Goal: Task Accomplishment & Management: Complete application form

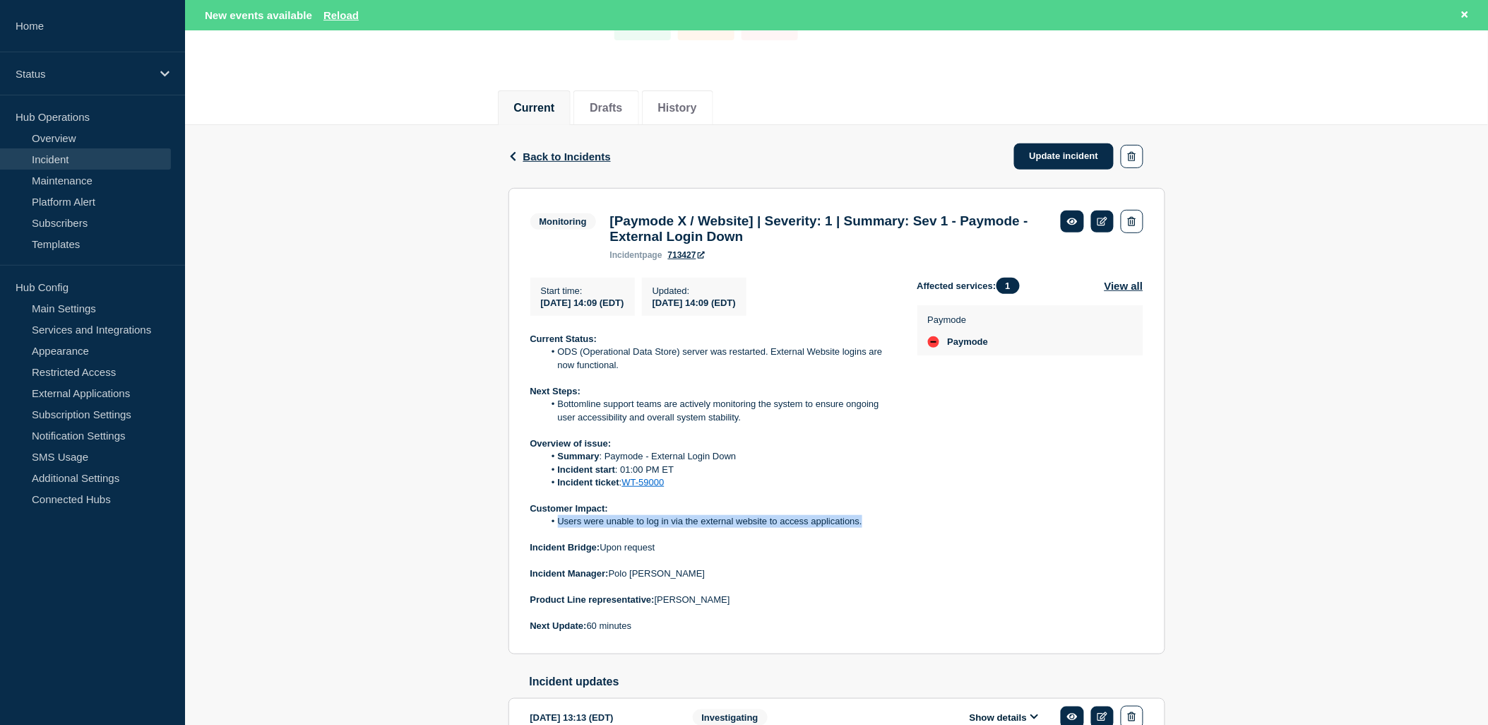
scroll to position [212, 0]
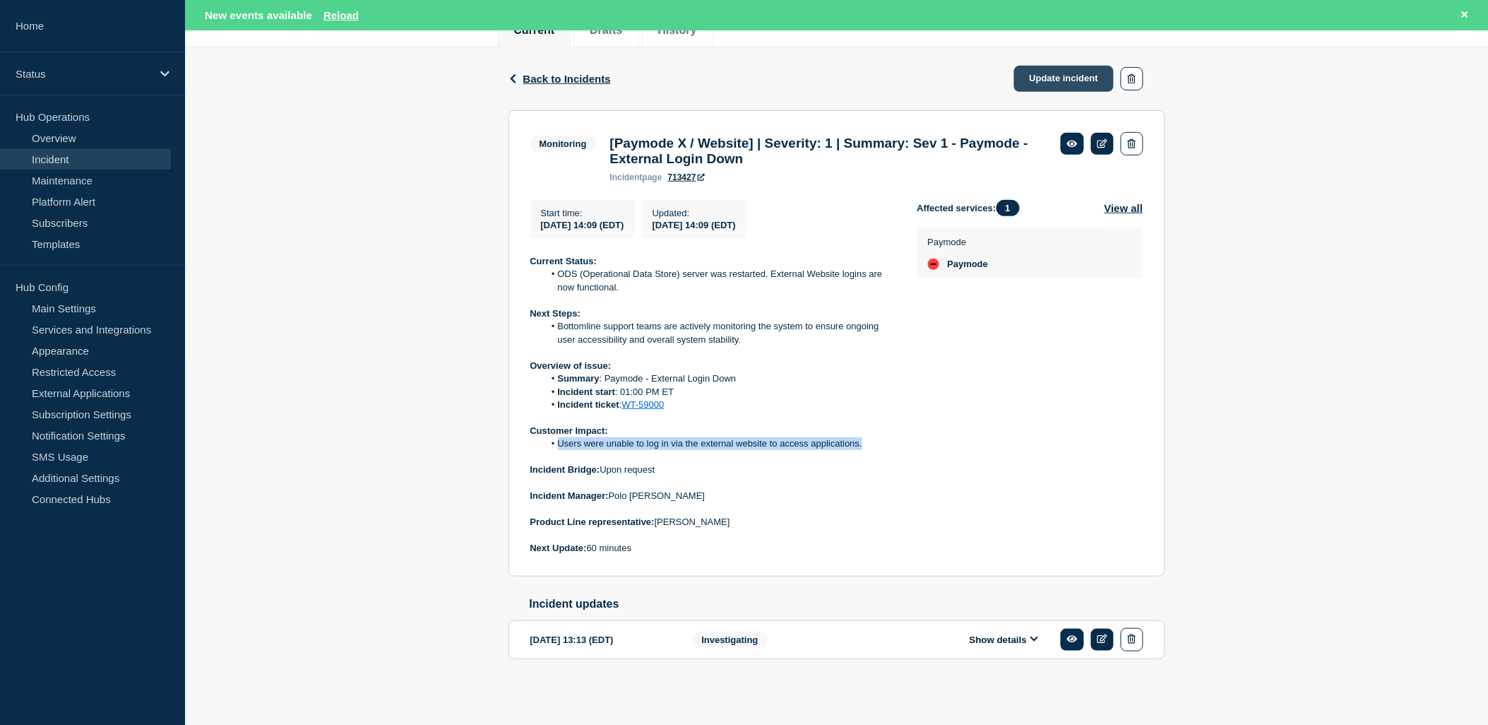
click at [1063, 69] on link "Update incident" at bounding box center [1064, 79] width 100 height 26
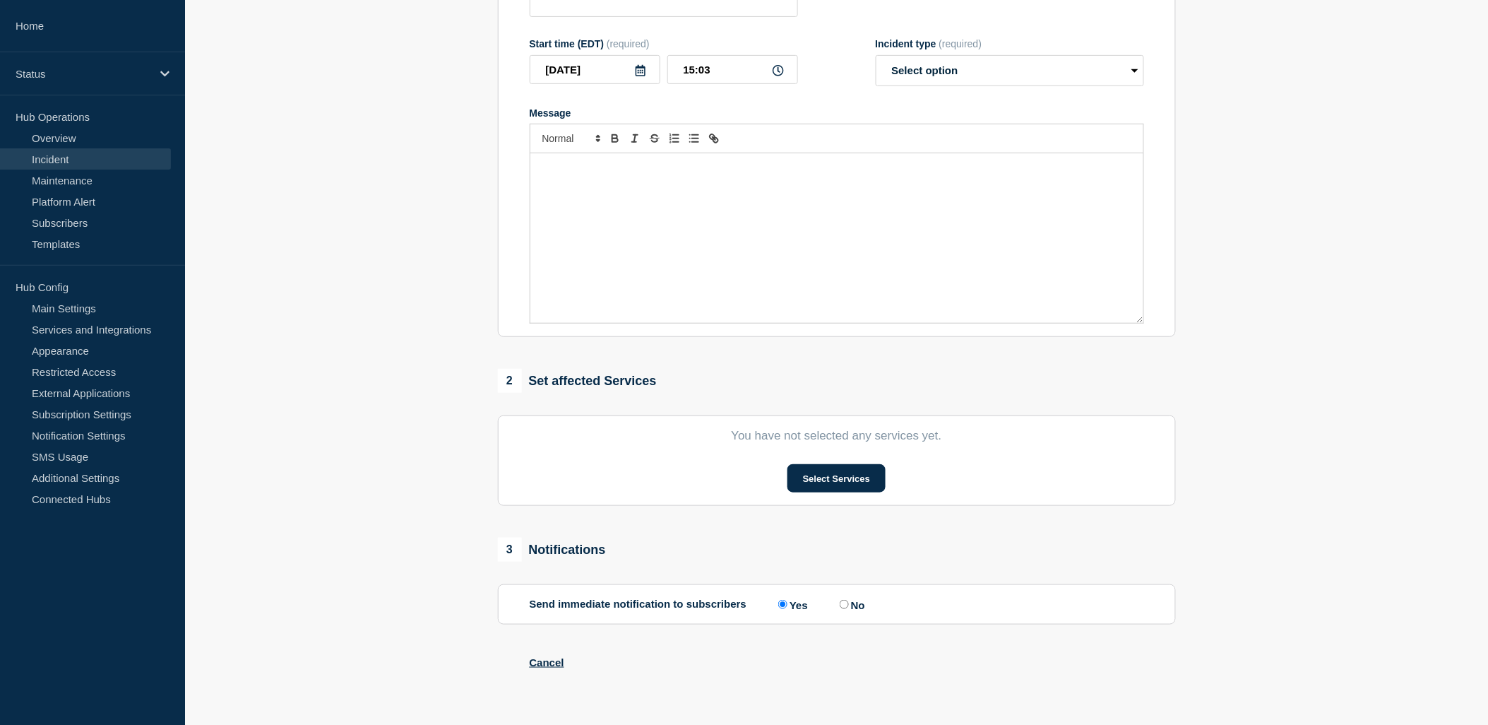
type input "[Paymode X / Website] | Severity: 1 | Summary: Sev 1 - Paymode - External Login…"
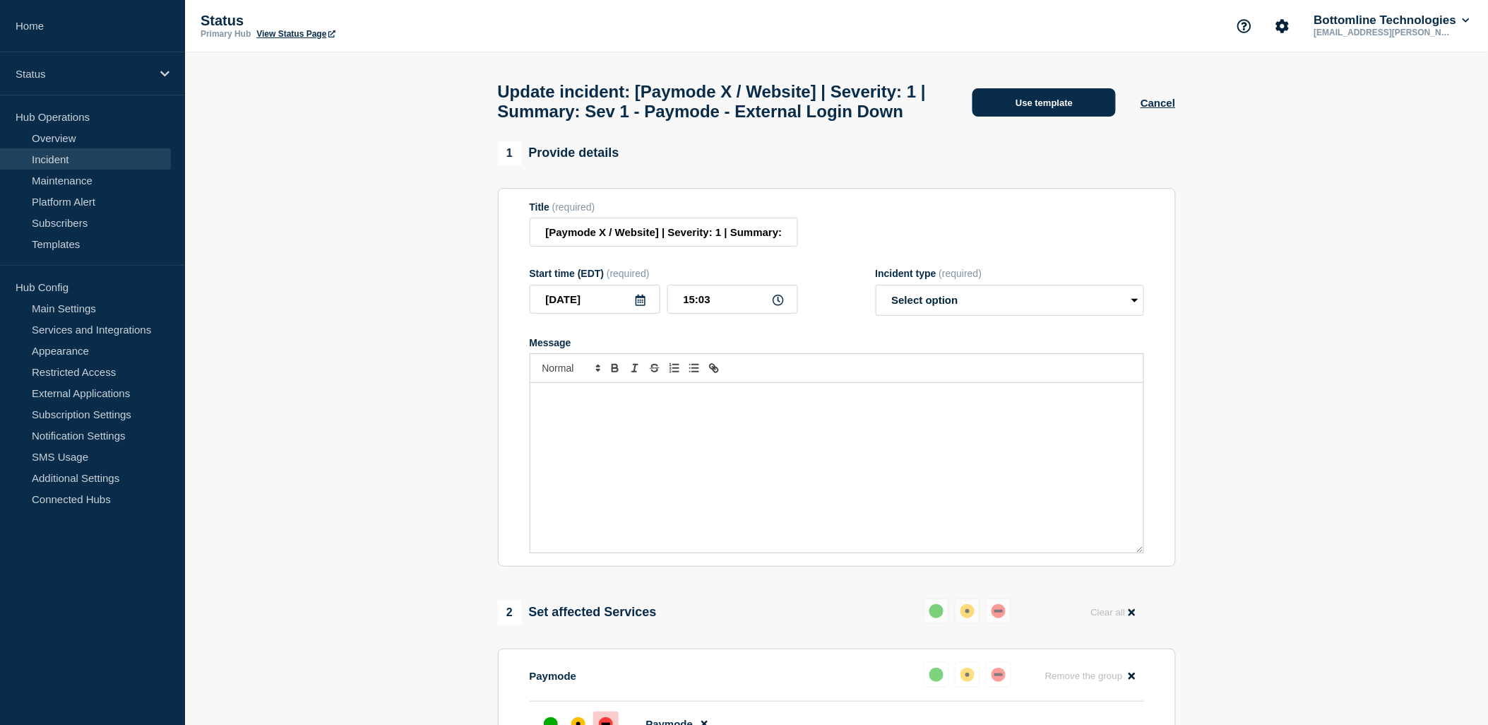
click at [1046, 112] on button "Use template" at bounding box center [1044, 102] width 143 height 28
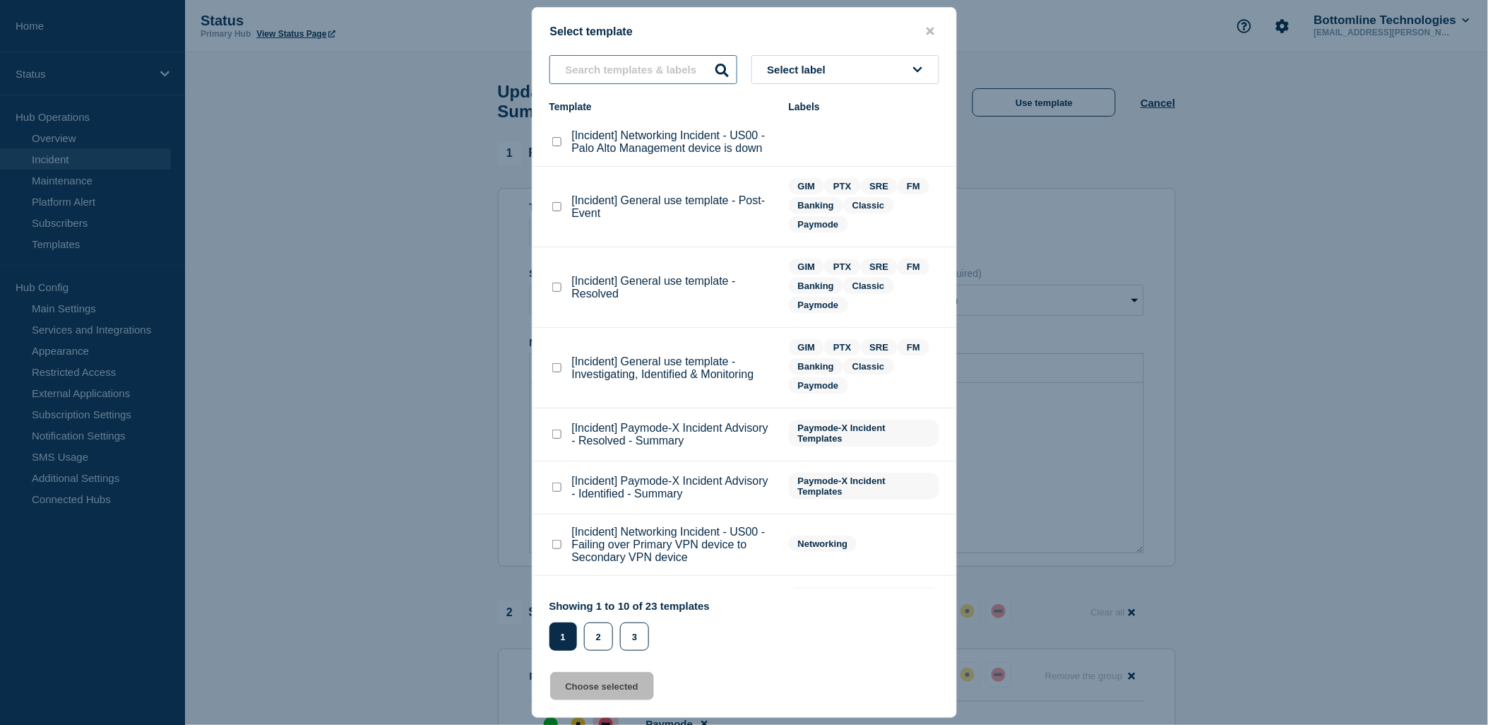
click at [672, 59] on input "text" at bounding box center [644, 69] width 188 height 29
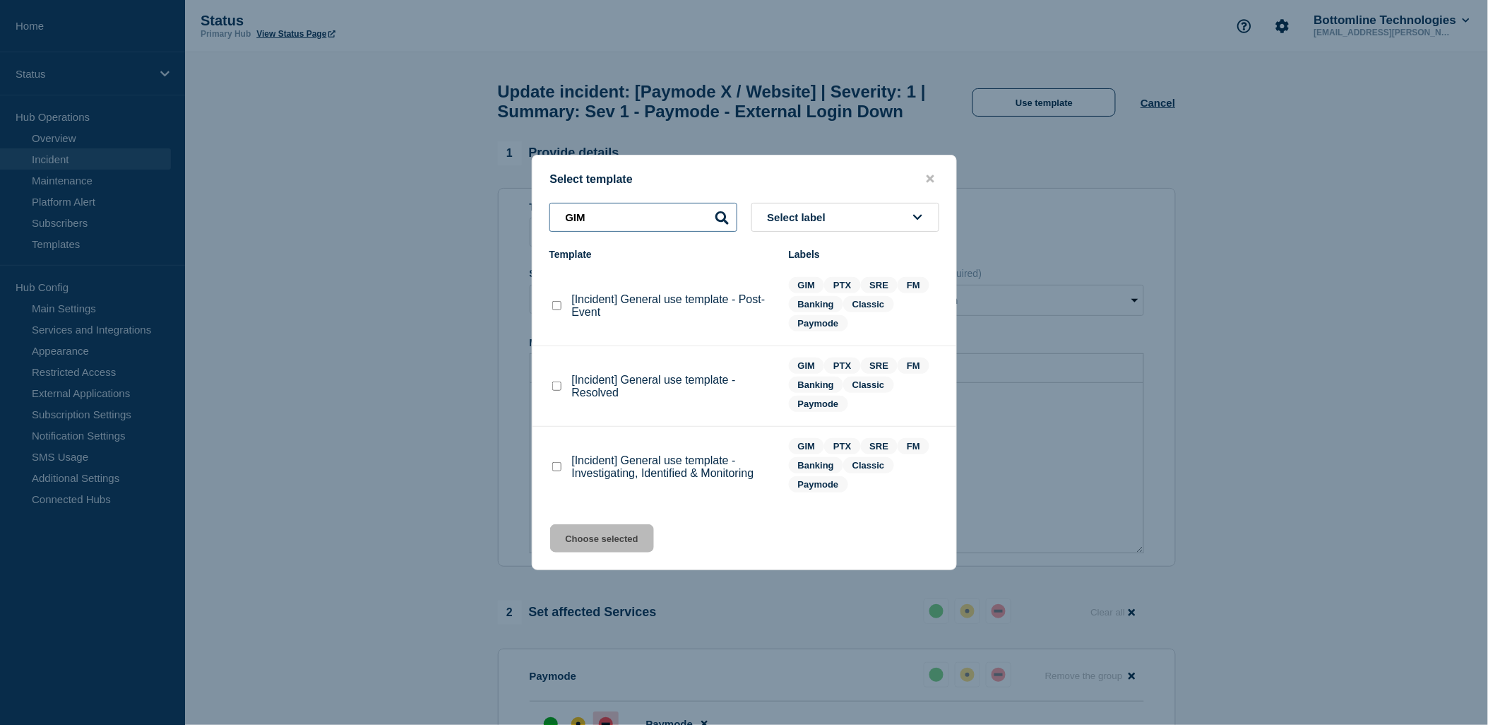
type input "GIM"
click at [556, 391] on checkbox"] "[Incident] General use template - Resolved checkbox" at bounding box center [556, 385] width 9 height 9
checkbox checkbox"] "true"
click at [597, 541] on button "Choose selected" at bounding box center [602, 538] width 104 height 28
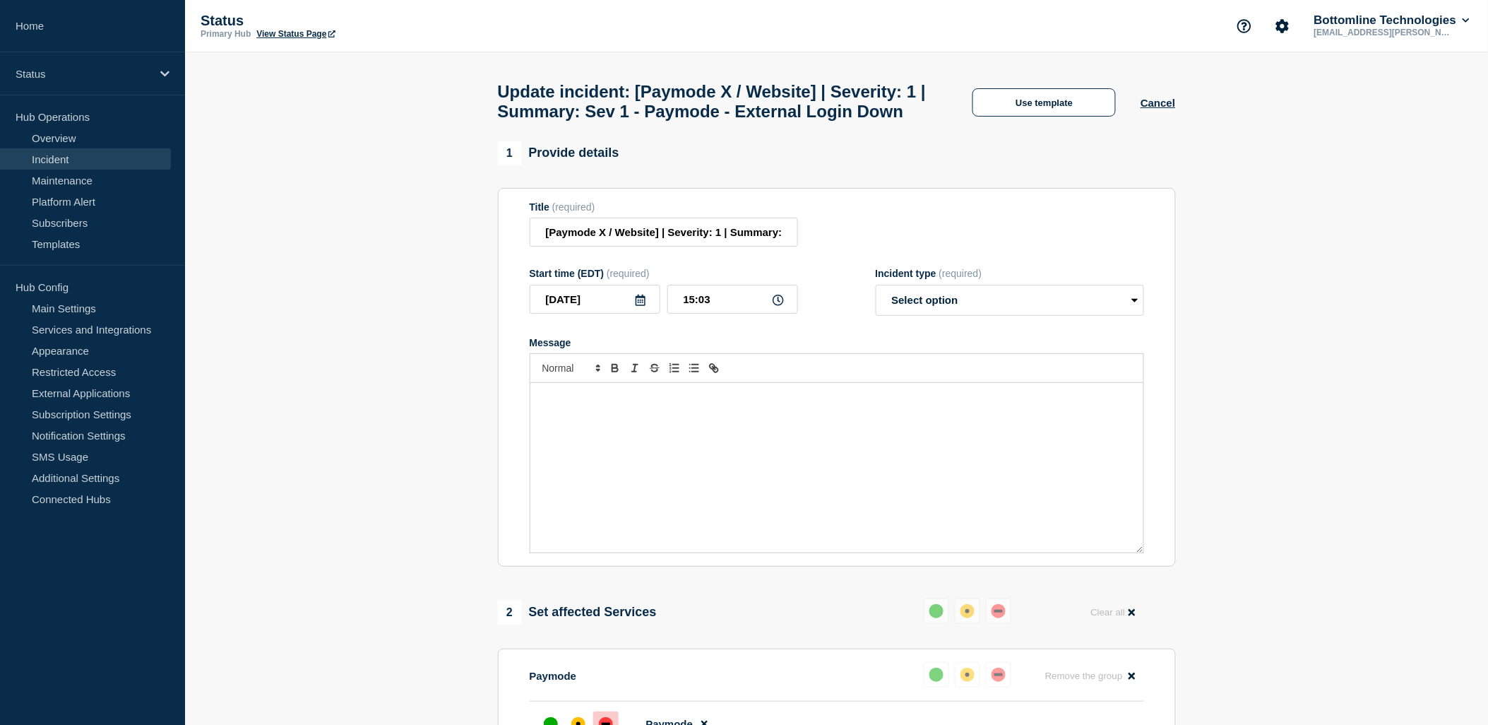
select select "resolved"
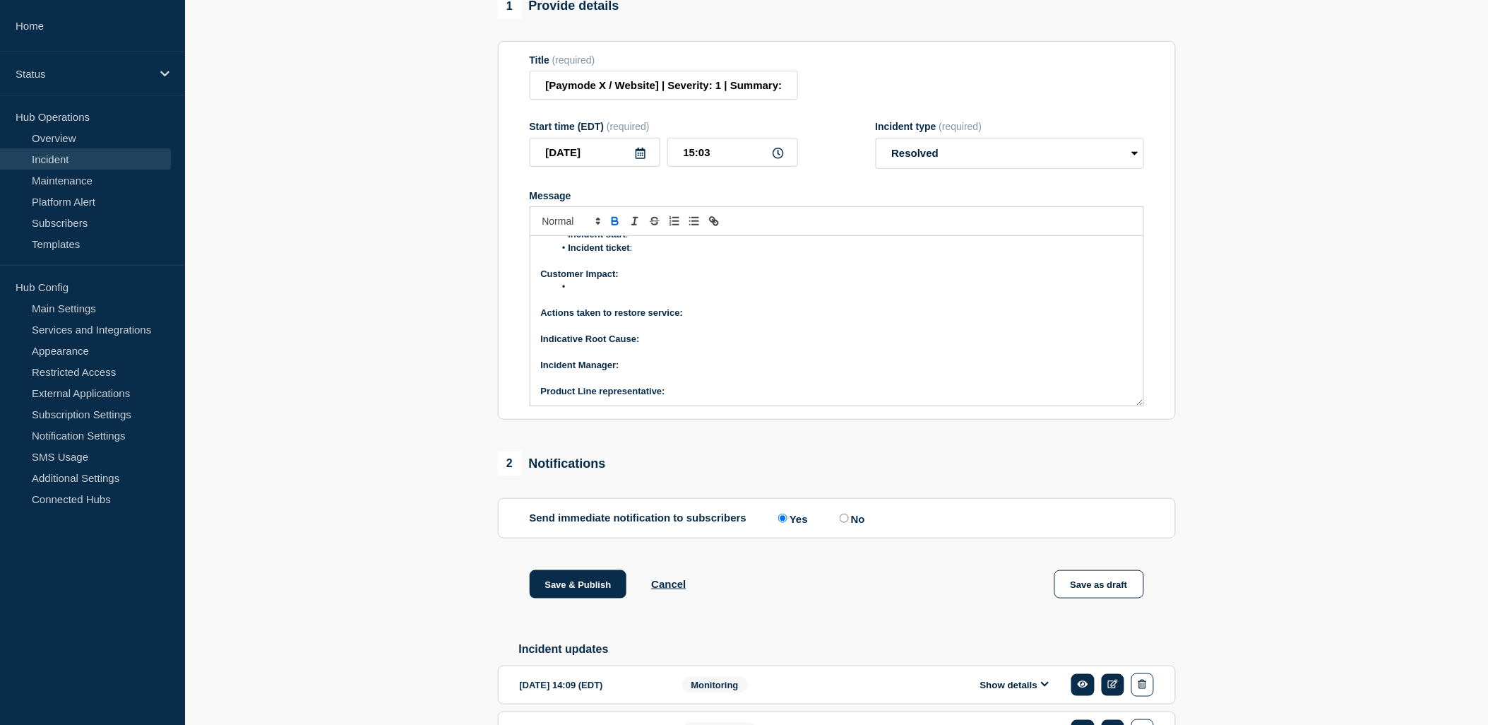
scroll to position [273, 0]
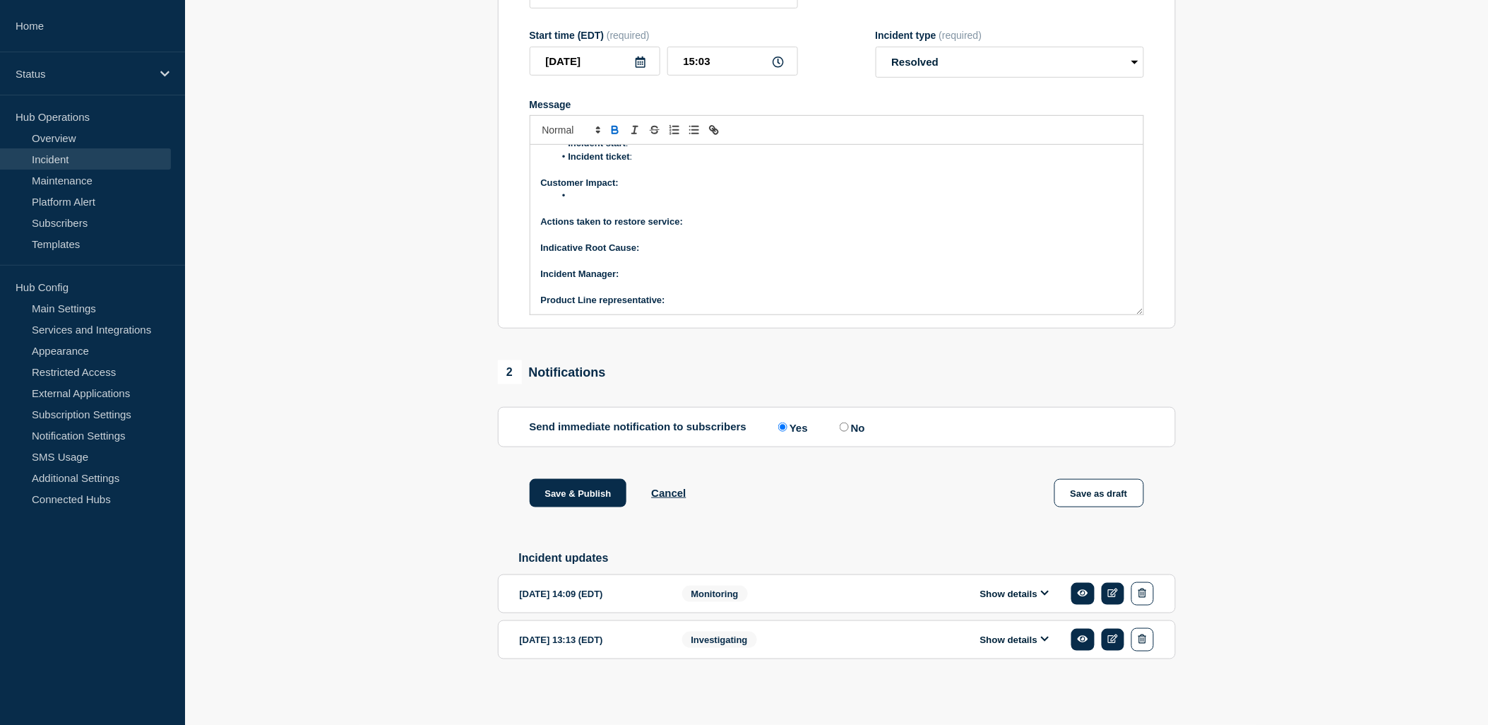
click at [1030, 595] on button "Show details" at bounding box center [1015, 594] width 78 height 12
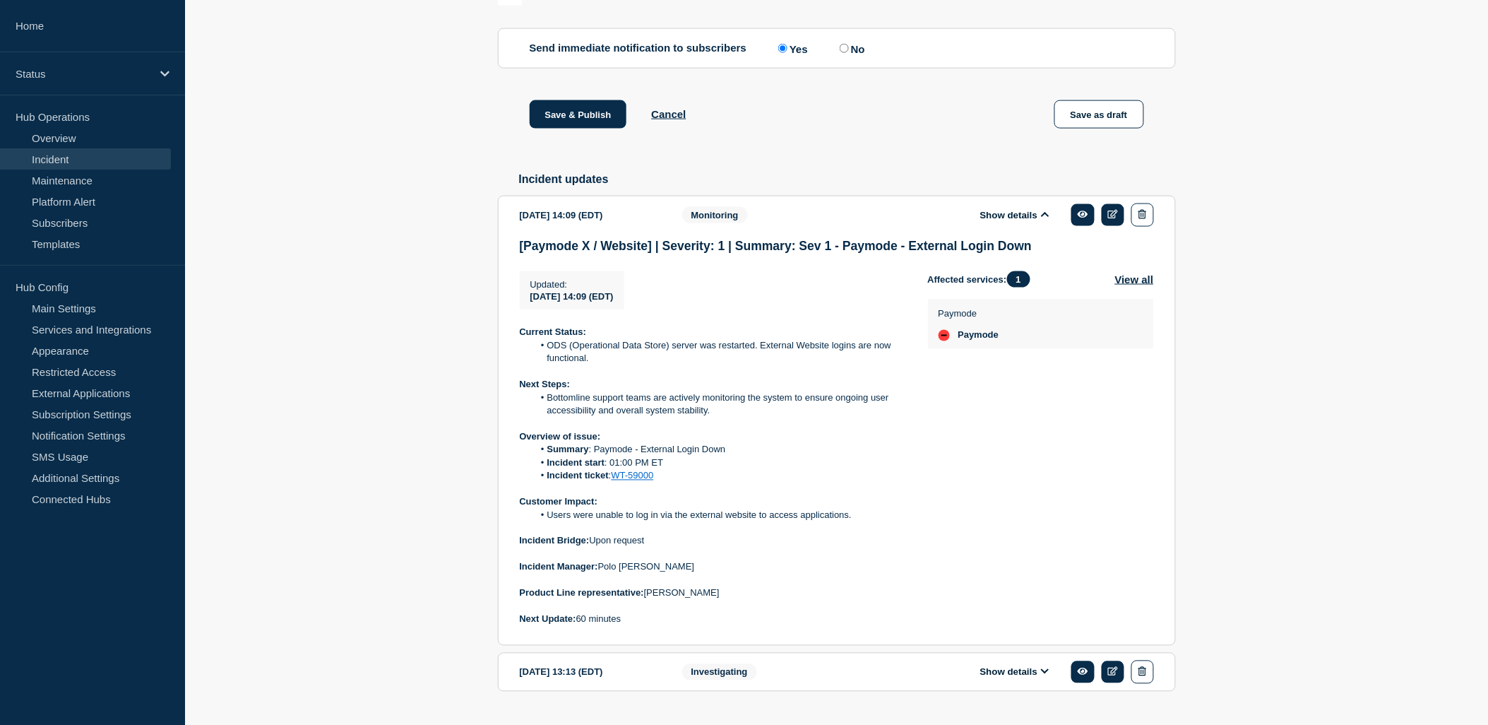
scroll to position [686, 0]
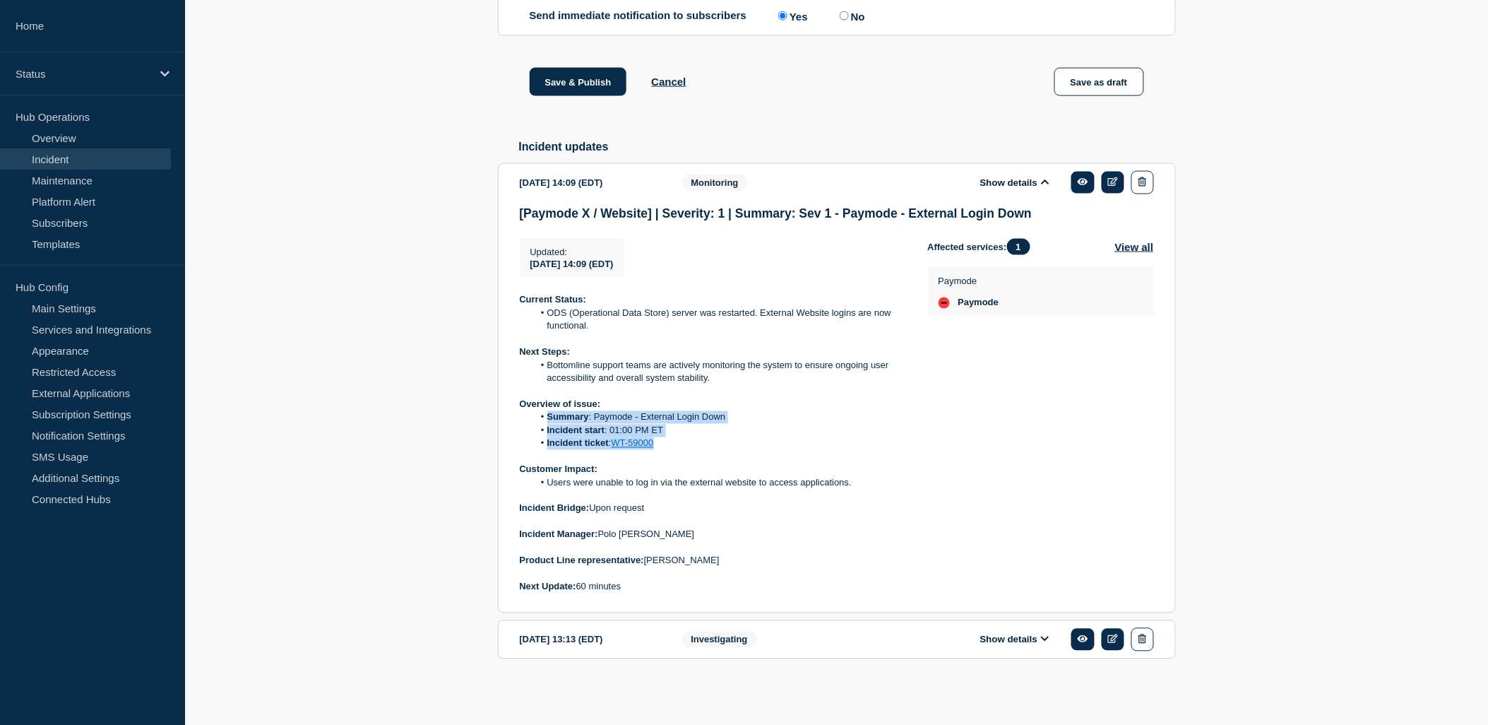
drag, startPoint x: 662, startPoint y: 443, endPoint x: 556, endPoint y: 419, distance: 108.6
click at [552, 415] on ol "Summary : Paymode - External Login Down Incident start : 01:00 PM ET Incident t…" at bounding box center [713, 430] width 386 height 39
drag, startPoint x: 556, startPoint y: 419, endPoint x: 699, endPoint y: 447, distance: 146.1
click at [699, 446] on li "Incident ticket : WT-59000" at bounding box center [719, 443] width 372 height 13
drag, startPoint x: 659, startPoint y: 445, endPoint x: 547, endPoint y: 417, distance: 114.9
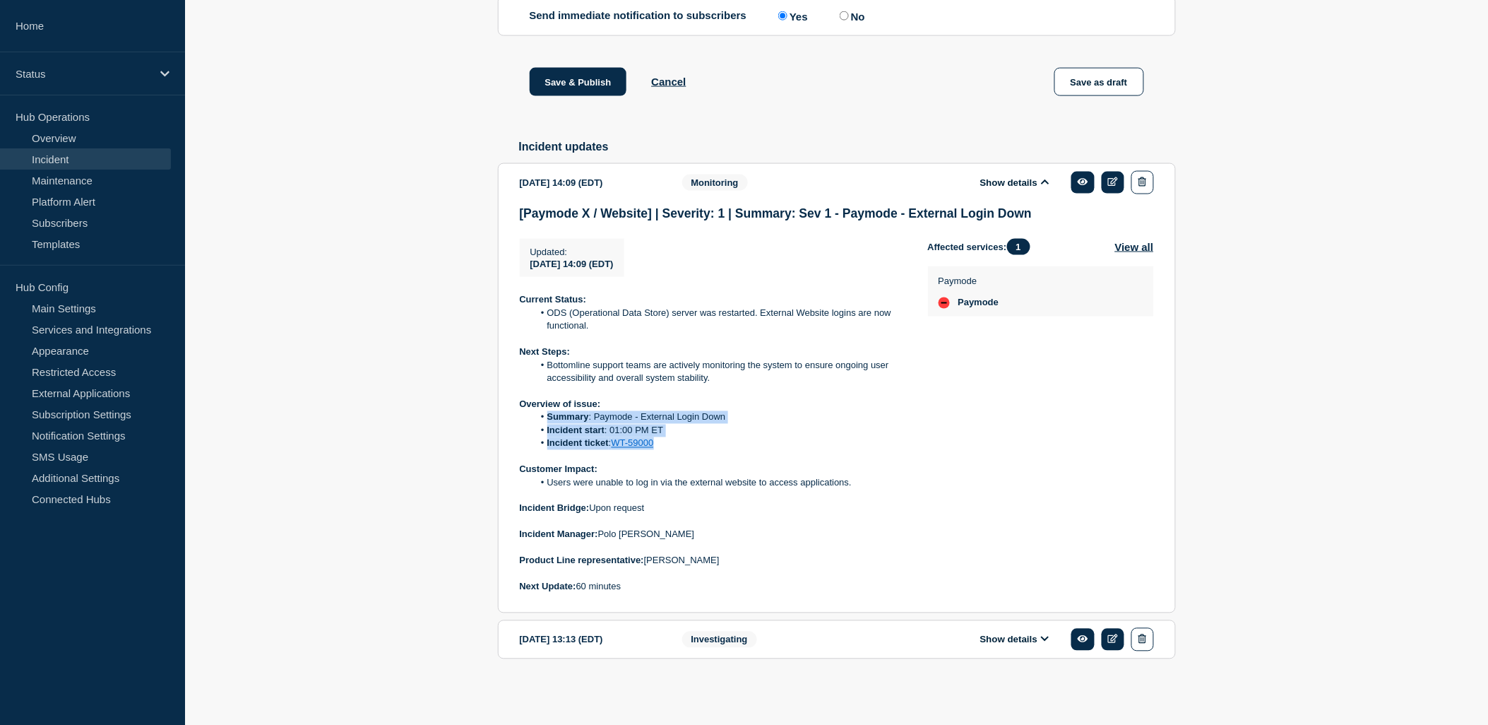
click at [547, 417] on ol "Summary : Paymode - External Login Down Incident start : 01:00 PM ET Incident t…" at bounding box center [713, 430] width 386 height 39
copy ol "Summary : Paymode - External Login Down Incident start : 01:00 PM ET Incident t…"
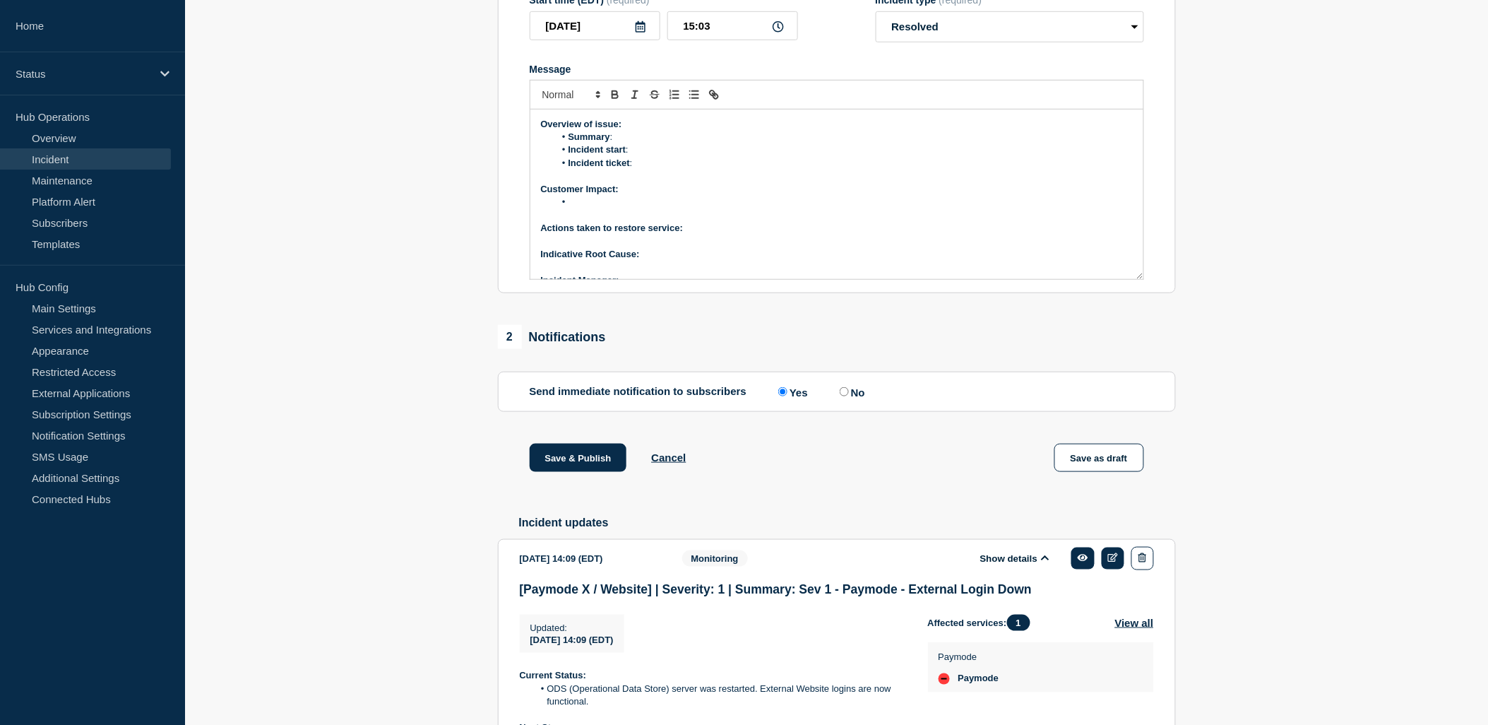
scroll to position [0, 0]
drag, startPoint x: 581, startPoint y: 201, endPoint x: 569, endPoint y: 191, distance: 15.6
click at [569, 191] on div "Current Status: Overview of issue: Summary : Incident start : Incident ticket :…" at bounding box center [836, 194] width 613 height 170
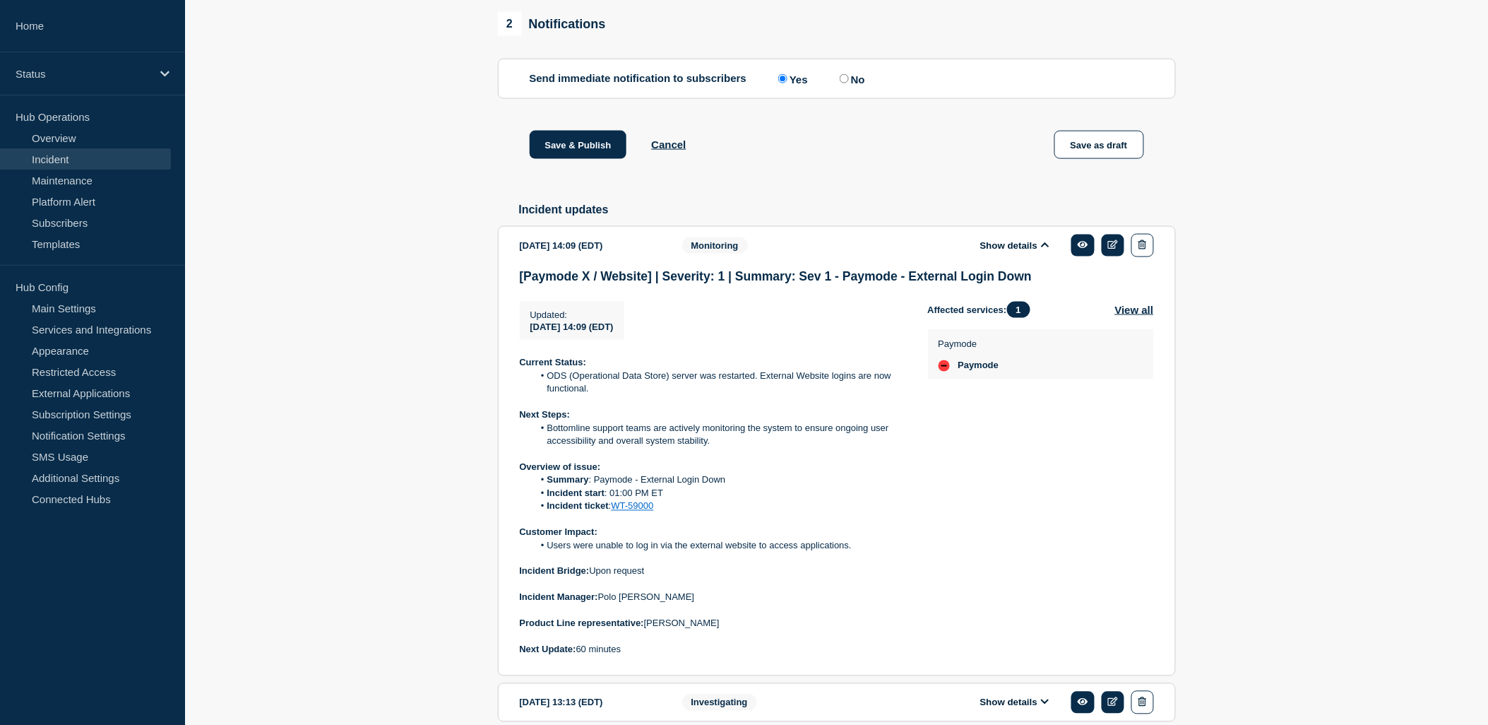
scroll to position [607, 0]
drag, startPoint x: 852, startPoint y: 565, endPoint x: 548, endPoint y: 558, distance: 303.8
click at [548, 551] on li "Users were unable to log in via the external website to access applications." at bounding box center [719, 544] width 372 height 13
copy li "Users were unable to log in via the external website to access applications."
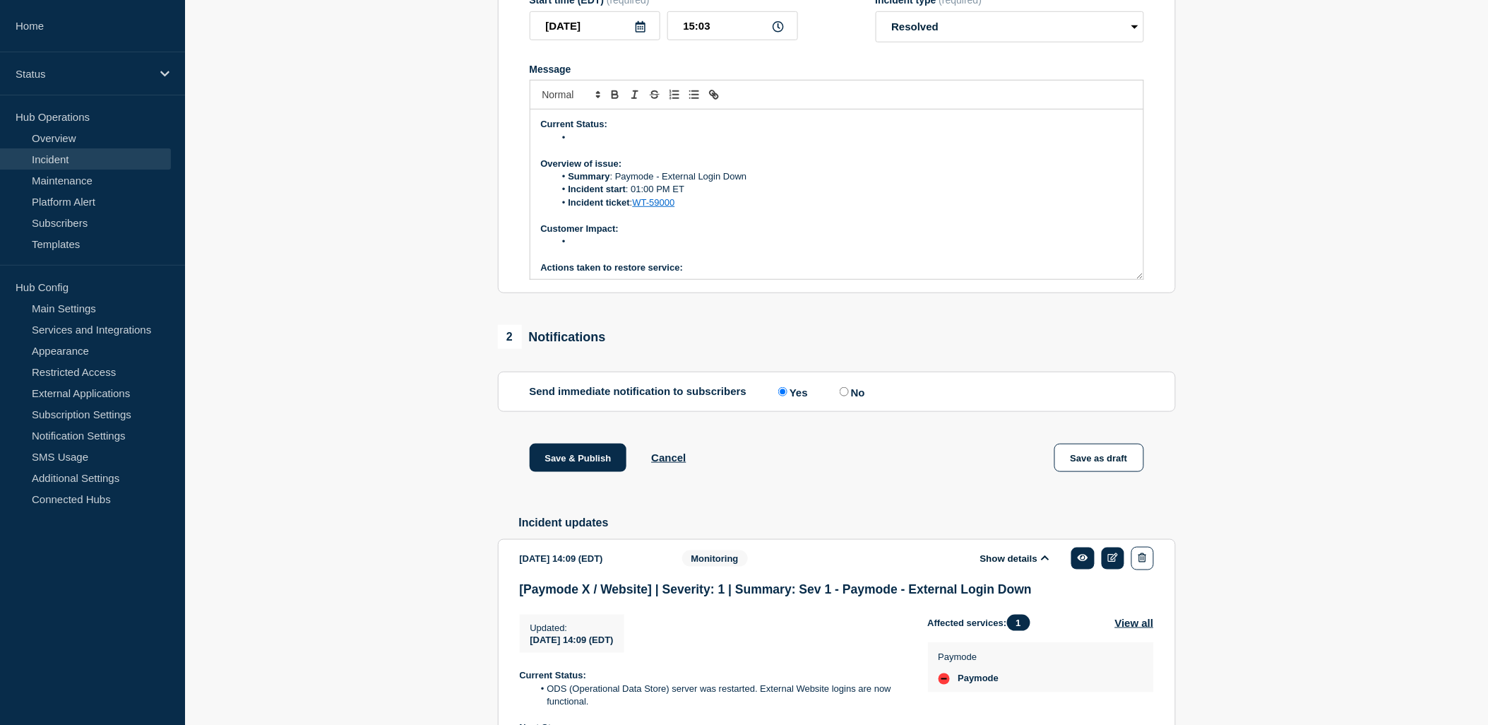
click at [575, 261] on p "Message" at bounding box center [837, 255] width 592 height 13
click at [588, 248] on li "Message" at bounding box center [843, 241] width 578 height 13
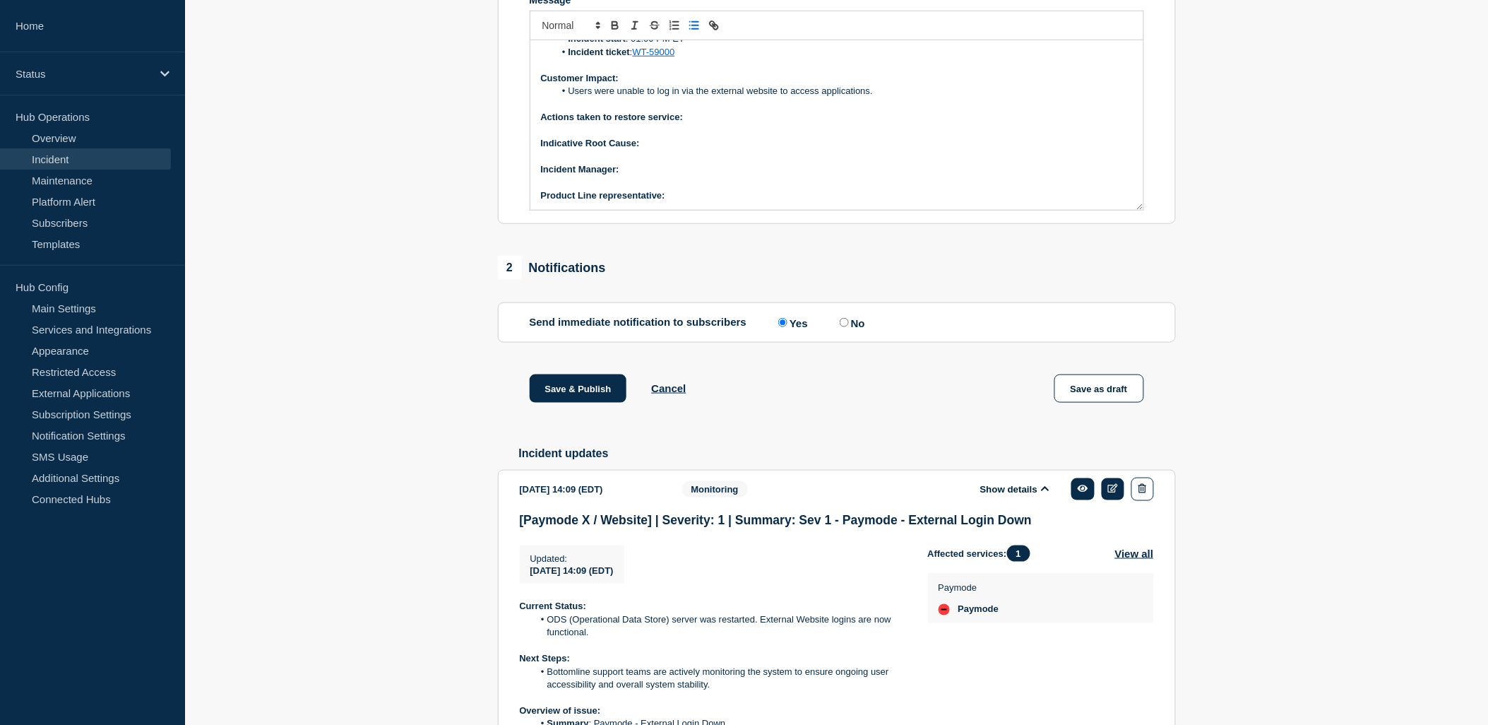
scroll to position [450, 0]
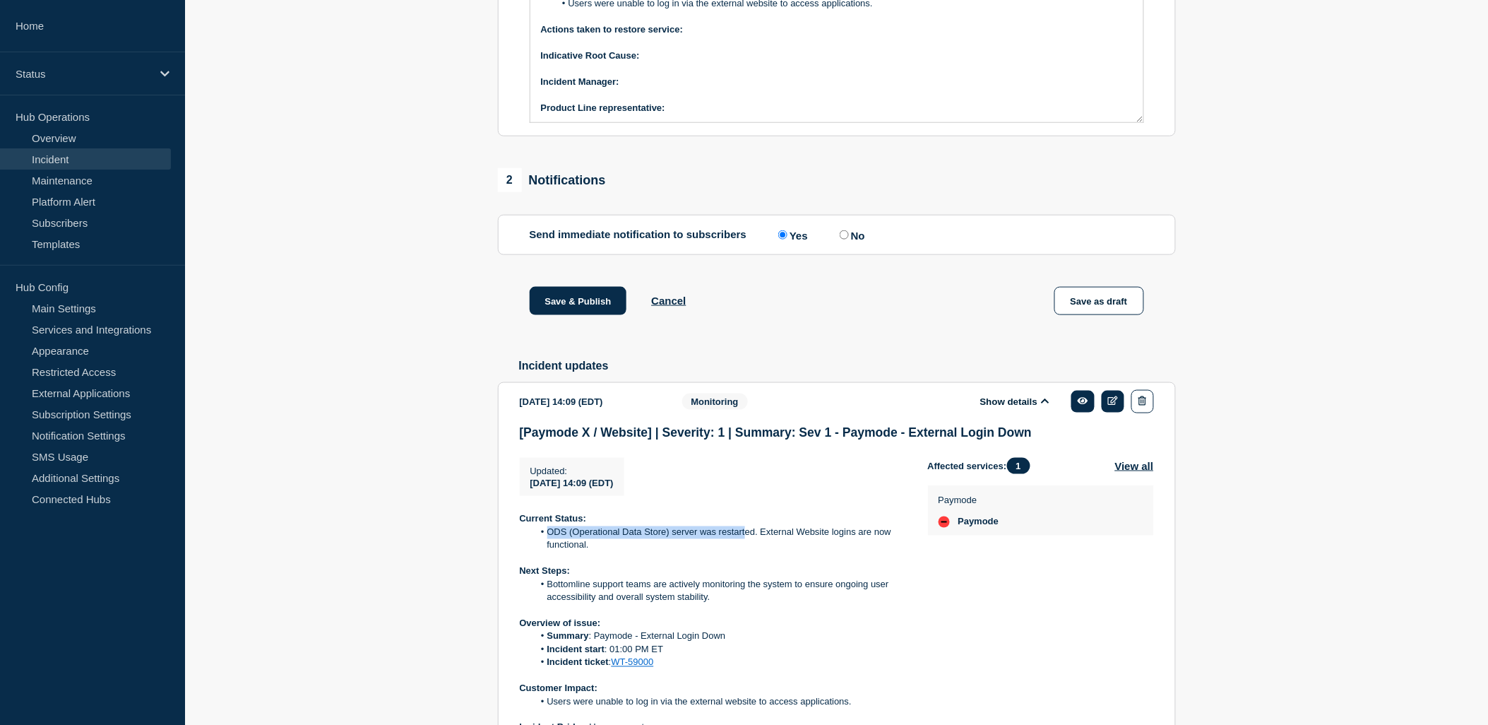
drag, startPoint x: 547, startPoint y: 547, endPoint x: 747, endPoint y: 553, distance: 200.0
click at [747, 552] on li "ODS (Operational Data Store) server was restarted. External Website logins are …" at bounding box center [719, 539] width 372 height 26
copy li "ODS (Operational Data Store) server was restart"
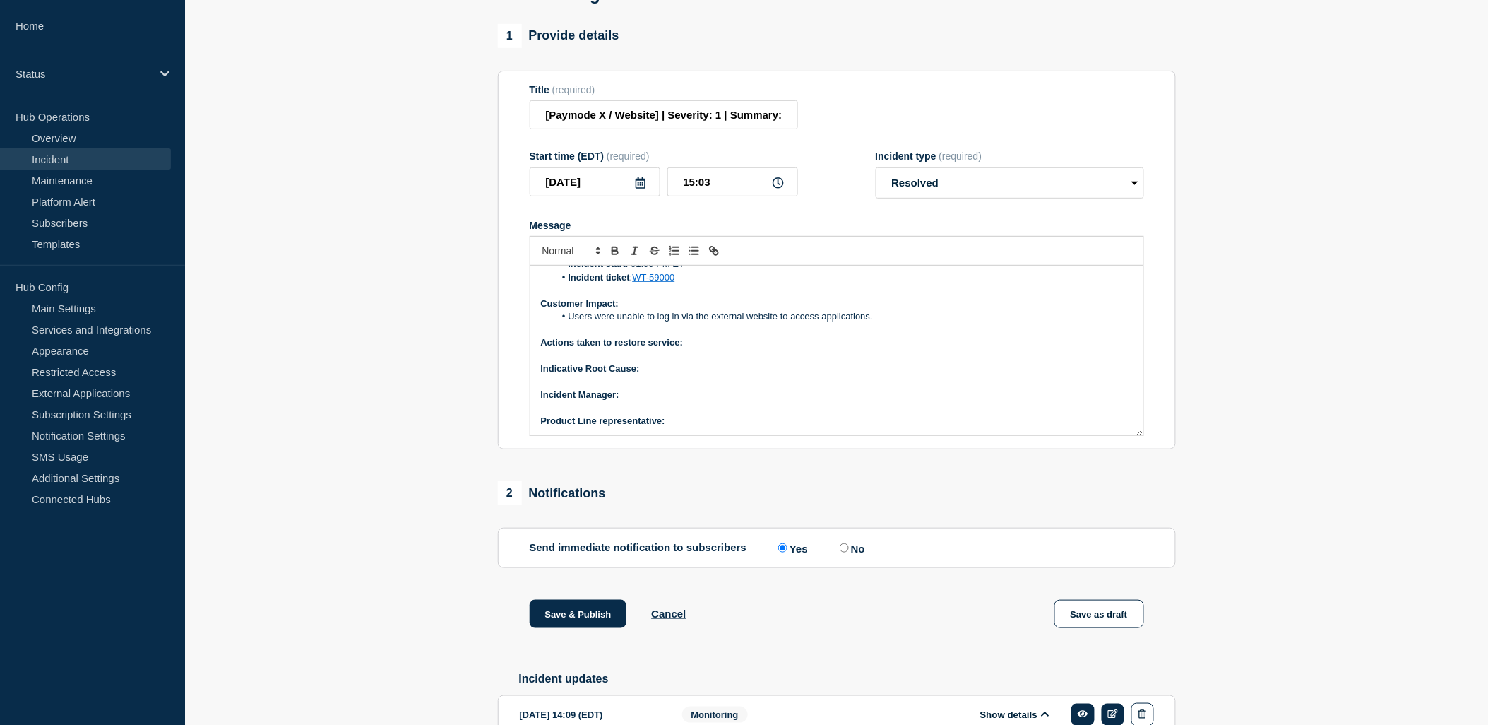
scroll to position [136, 0]
click at [648, 376] on p "Indicative Root Cause:" at bounding box center [837, 369] width 592 height 13
drag, startPoint x: 687, startPoint y: 359, endPoint x: 694, endPoint y: 359, distance: 7.8
click at [689, 350] on p "Actions taken to restore service:" at bounding box center [837, 343] width 592 height 13
click at [678, 376] on p "Indicative Root Cause:" at bounding box center [837, 369] width 592 height 13
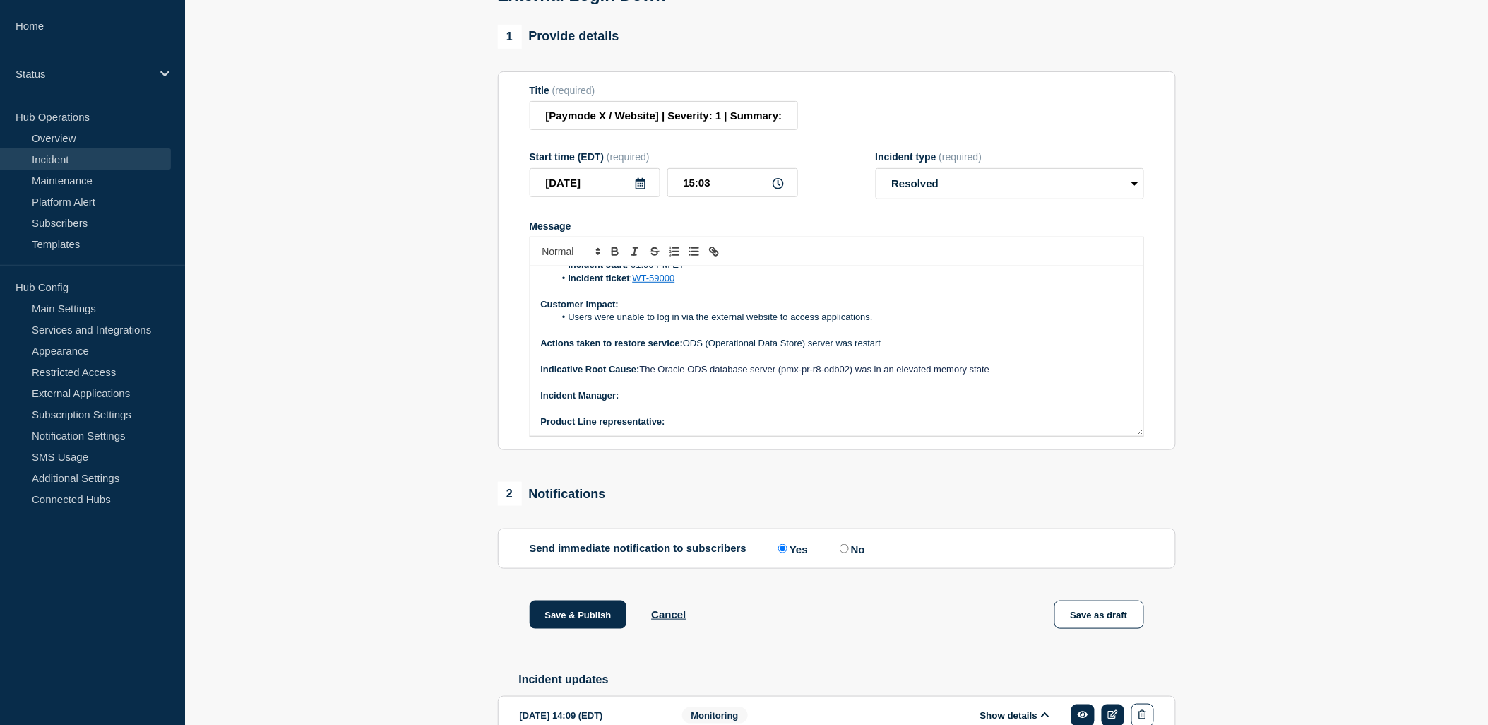
click at [639, 402] on p "﻿Incident Manager:" at bounding box center [837, 395] width 592 height 13
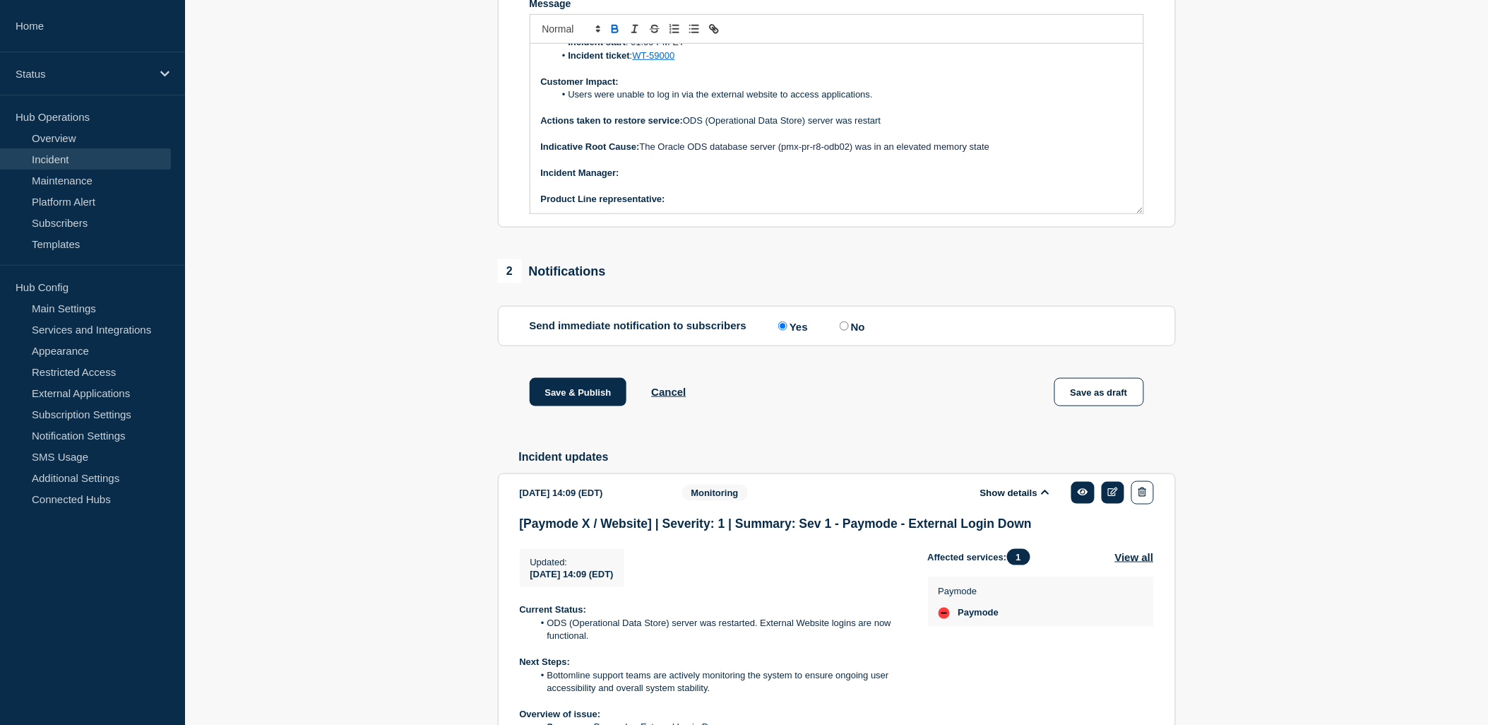
scroll to position [607, 0]
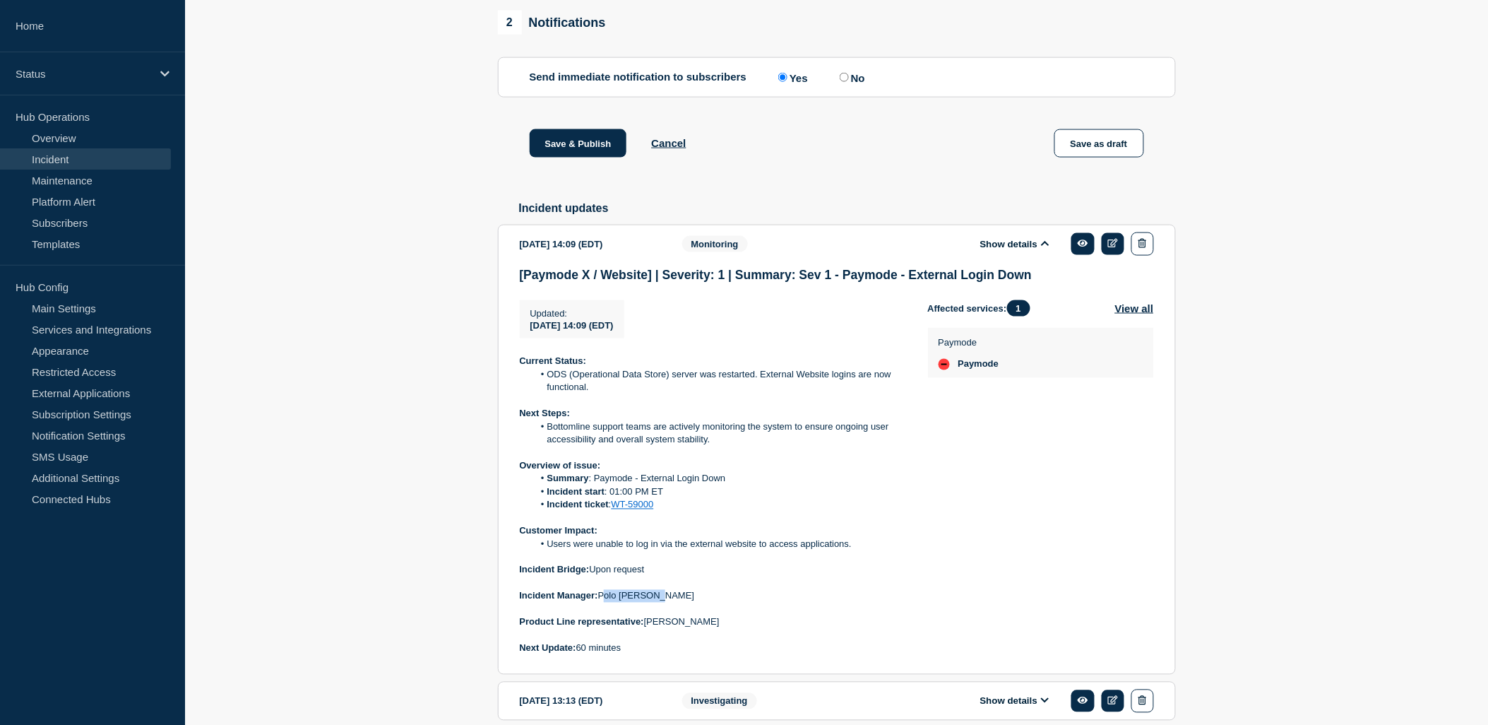
drag, startPoint x: 671, startPoint y: 610, endPoint x: 602, endPoint y: 619, distance: 69.8
click at [602, 602] on p "Incident Manager: [PERSON_NAME]" at bounding box center [713, 596] width 386 height 13
copy p "Polo [PERSON_NAME]"
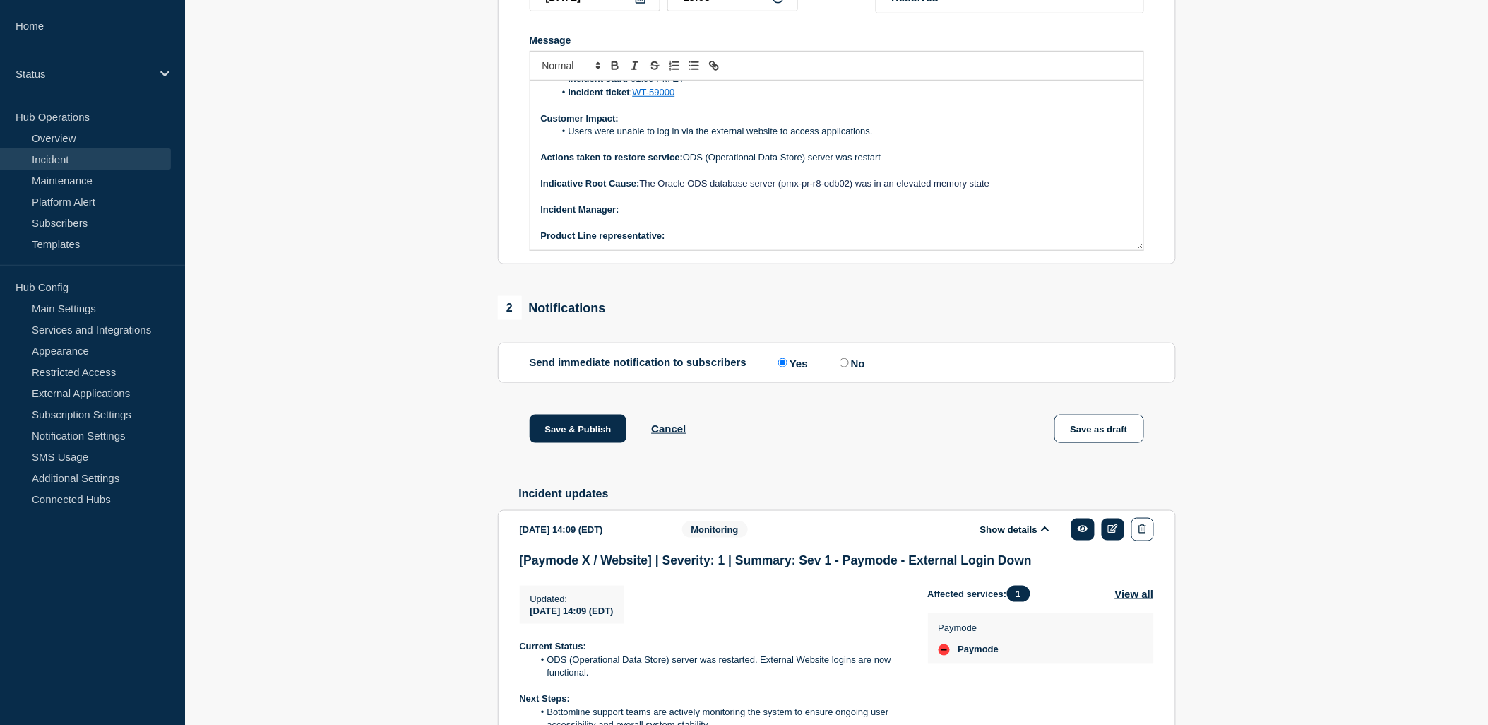
scroll to position [215, 0]
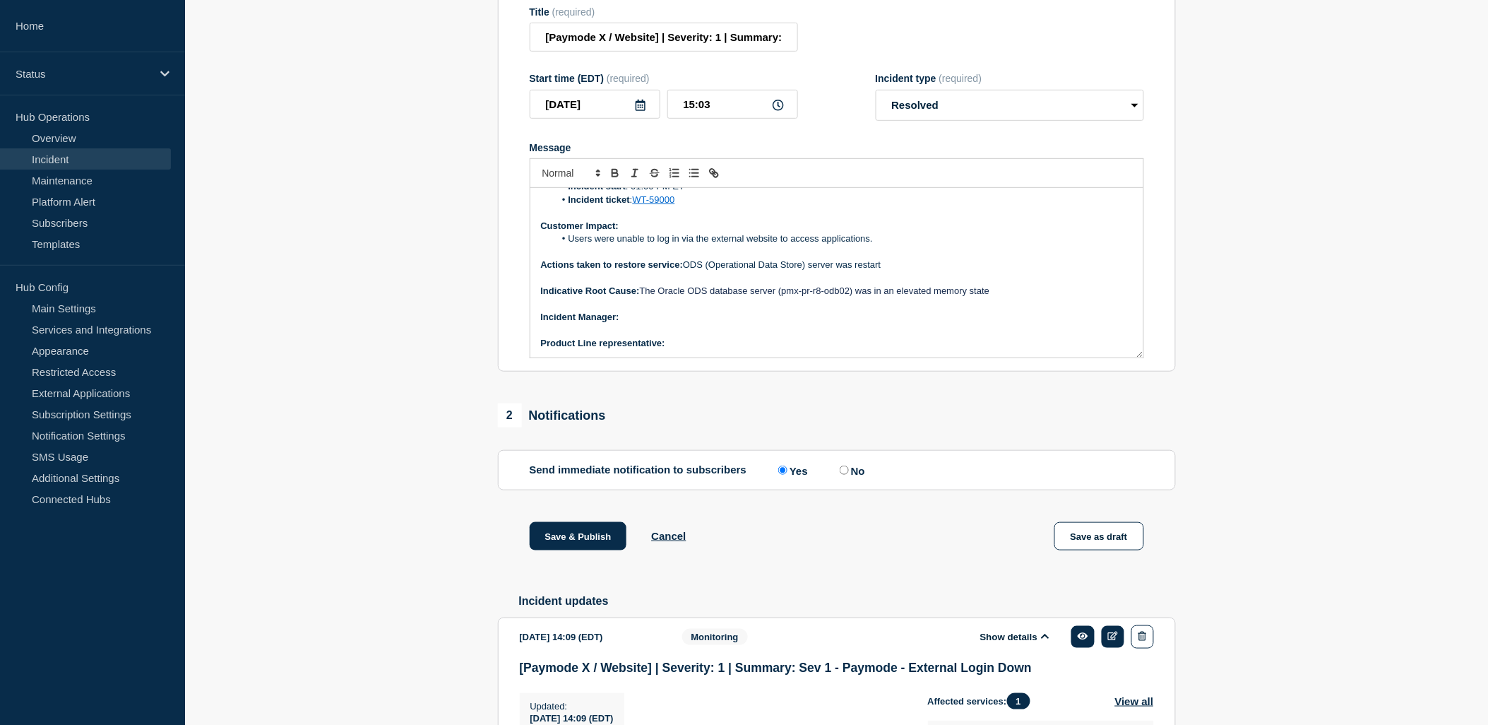
click at [659, 323] on p "﻿Incident Manager:" at bounding box center [837, 317] width 592 height 13
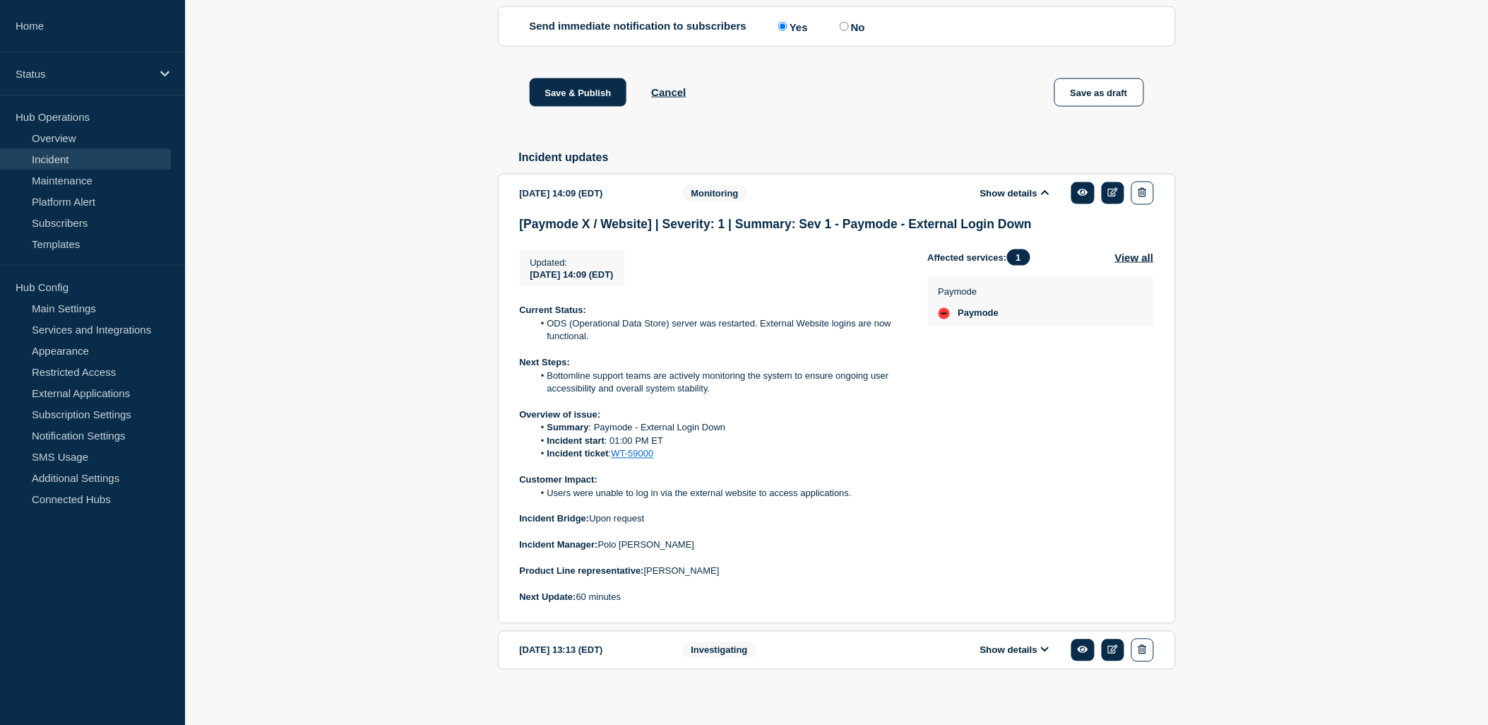
scroll to position [686, 0]
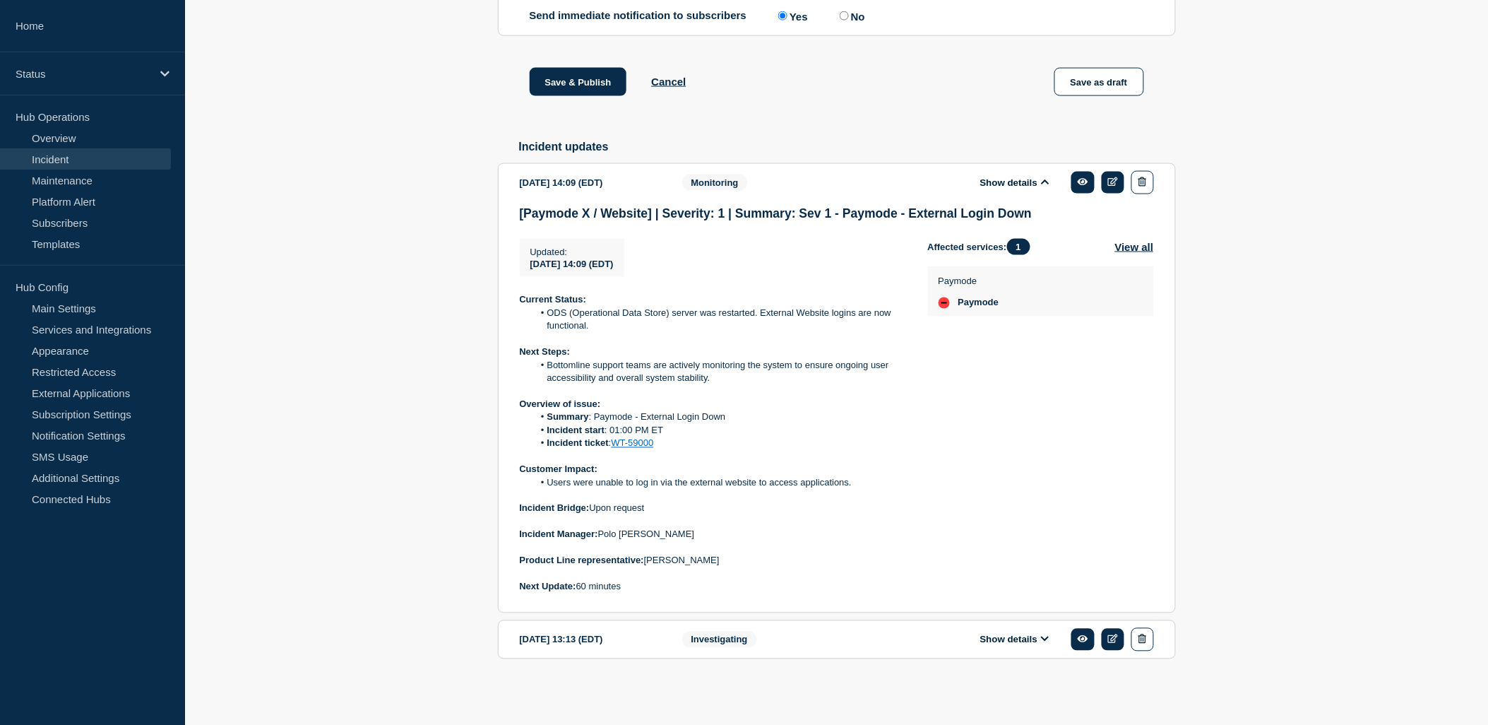
drag, startPoint x: 729, startPoint y: 566, endPoint x: 648, endPoint y: 558, distance: 81.7
click at [648, 558] on p "Product Line representative: [PERSON_NAME]" at bounding box center [713, 560] width 386 height 13
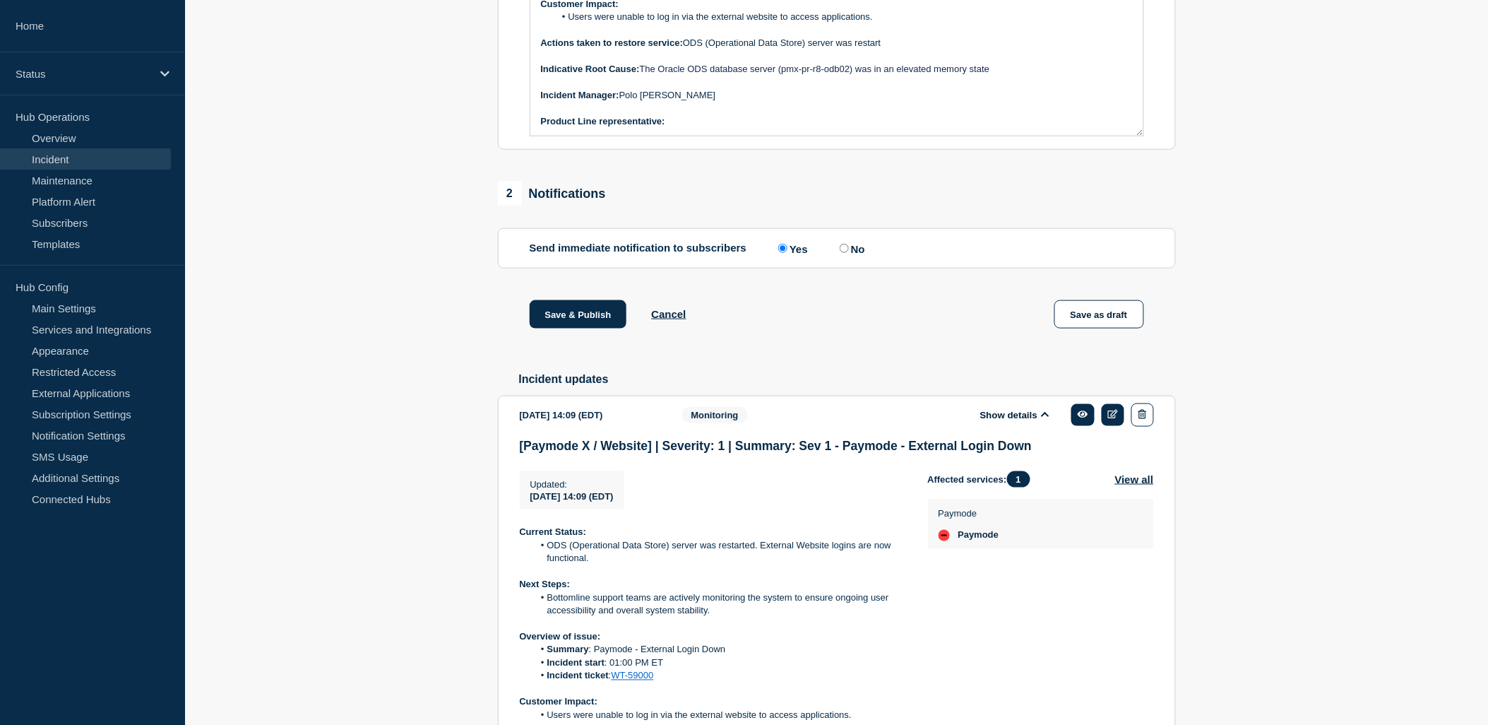
scroll to position [293, 0]
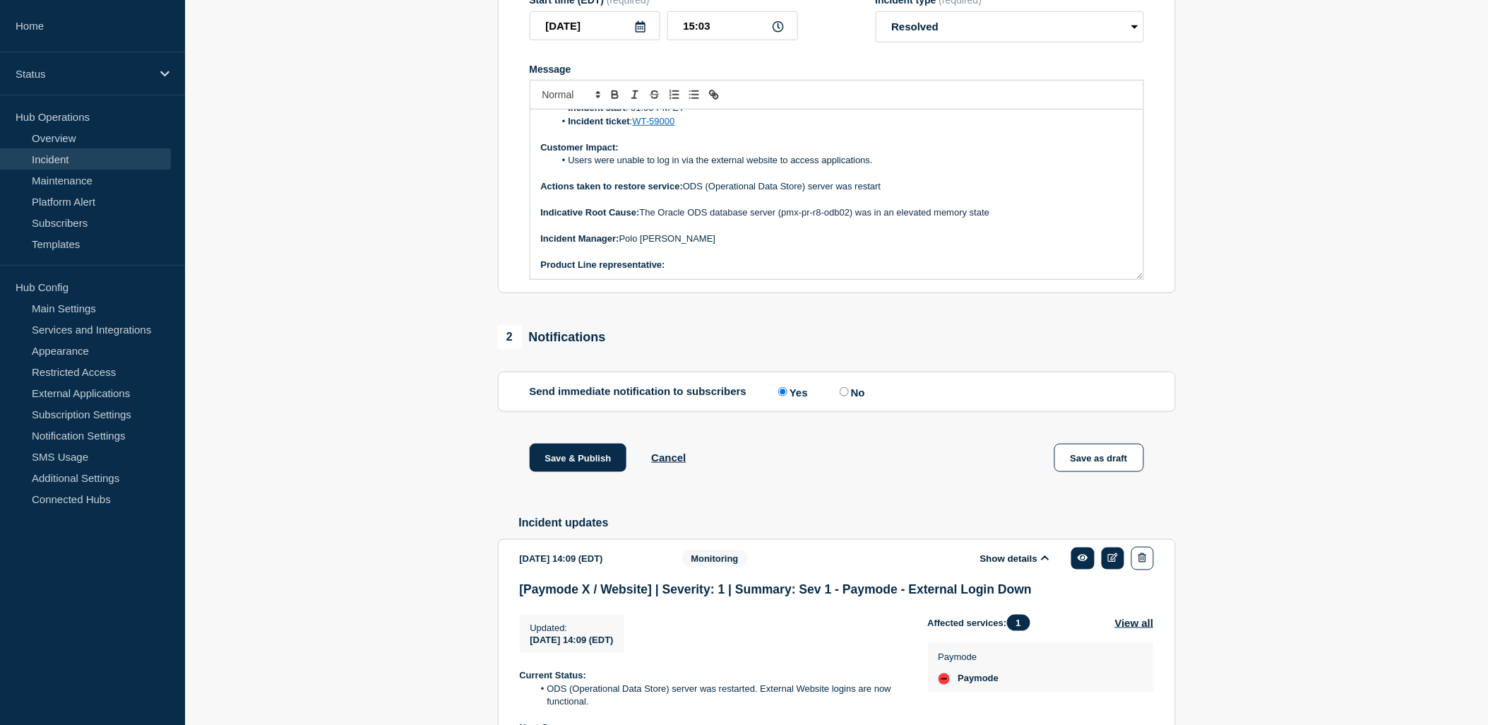
click at [692, 271] on p "Product Line representative:" at bounding box center [837, 265] width 592 height 13
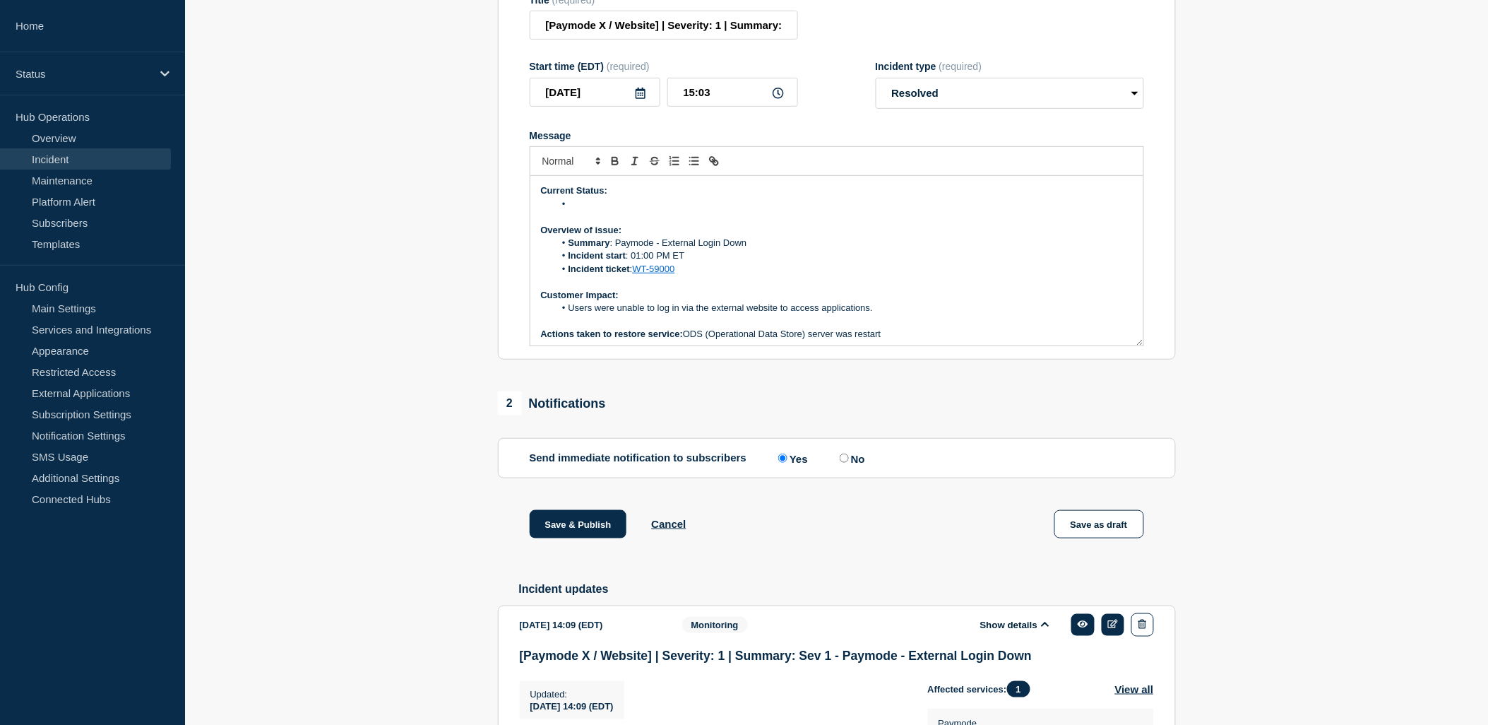
scroll to position [136, 0]
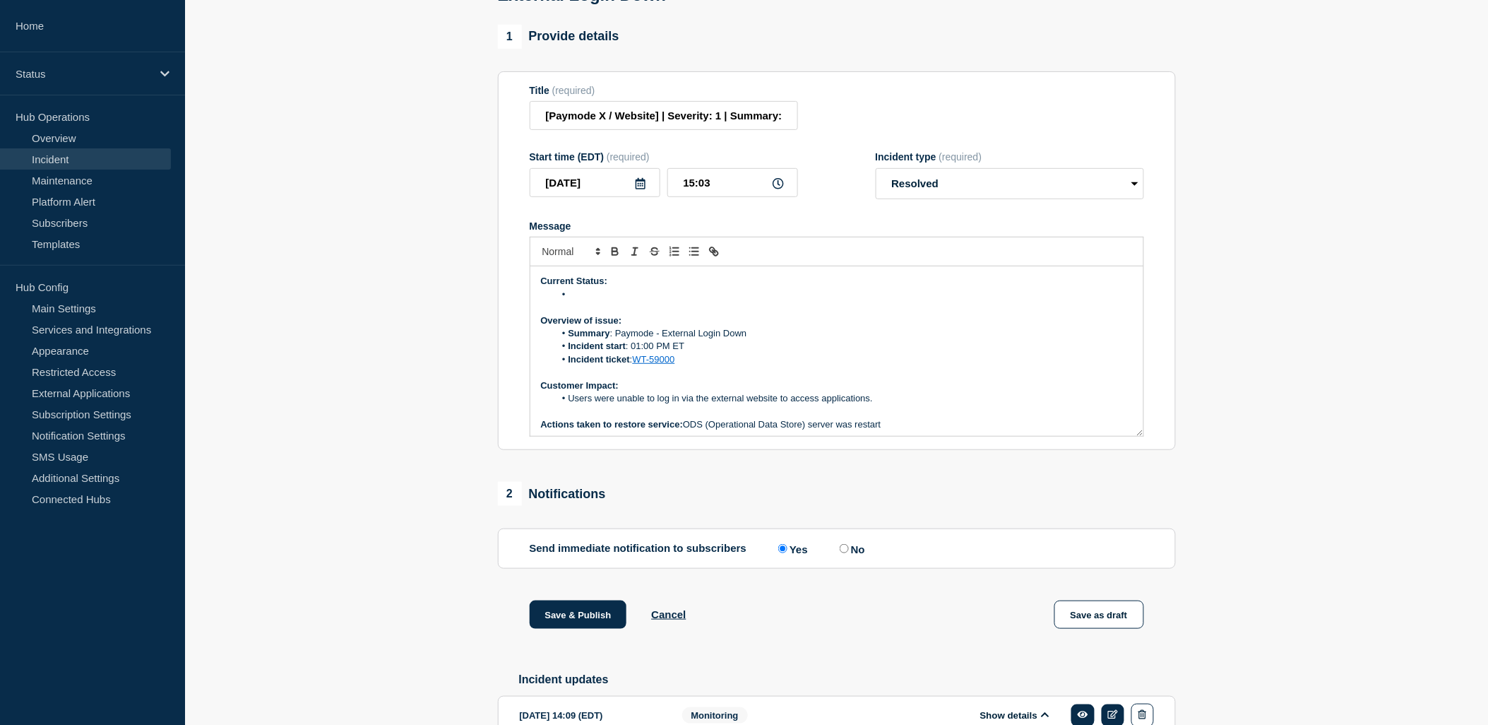
click at [600, 301] on li "Message" at bounding box center [843, 294] width 578 height 13
drag, startPoint x: 1007, startPoint y: 309, endPoint x: 568, endPoint y: 308, distance: 439.3
click at [568, 301] on li "Support teams after monitoring ensured external logins are functional and the s…" at bounding box center [843, 294] width 578 height 13
copy li "Support teams after monitoring ensured external logins are functional and the s…"
click at [1013, 314] on p "Message" at bounding box center [837, 307] width 592 height 13
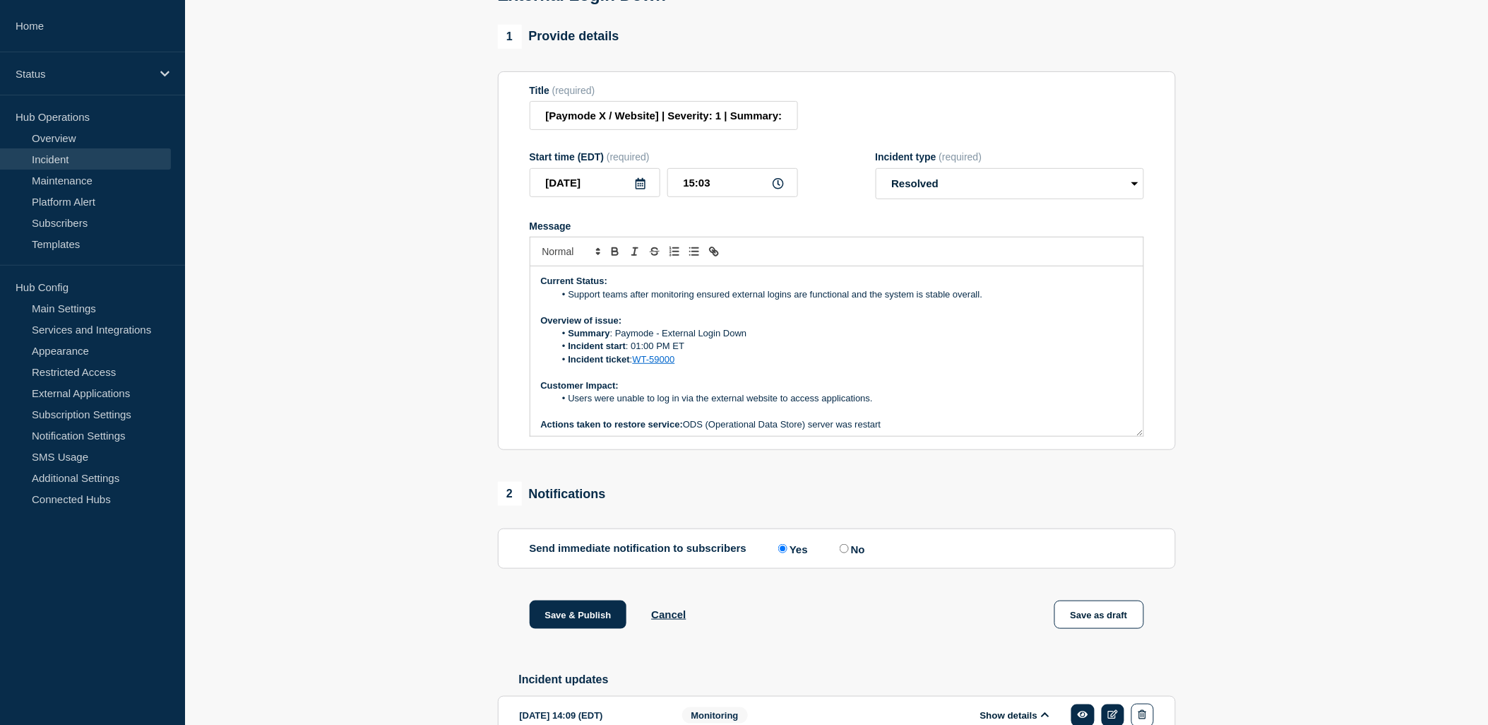
drag, startPoint x: 998, startPoint y: 306, endPoint x: 568, endPoint y: 304, distance: 430.1
click at [568, 301] on li "Support teams after monitoring ensured external logins are functional and the s…" at bounding box center [843, 294] width 578 height 13
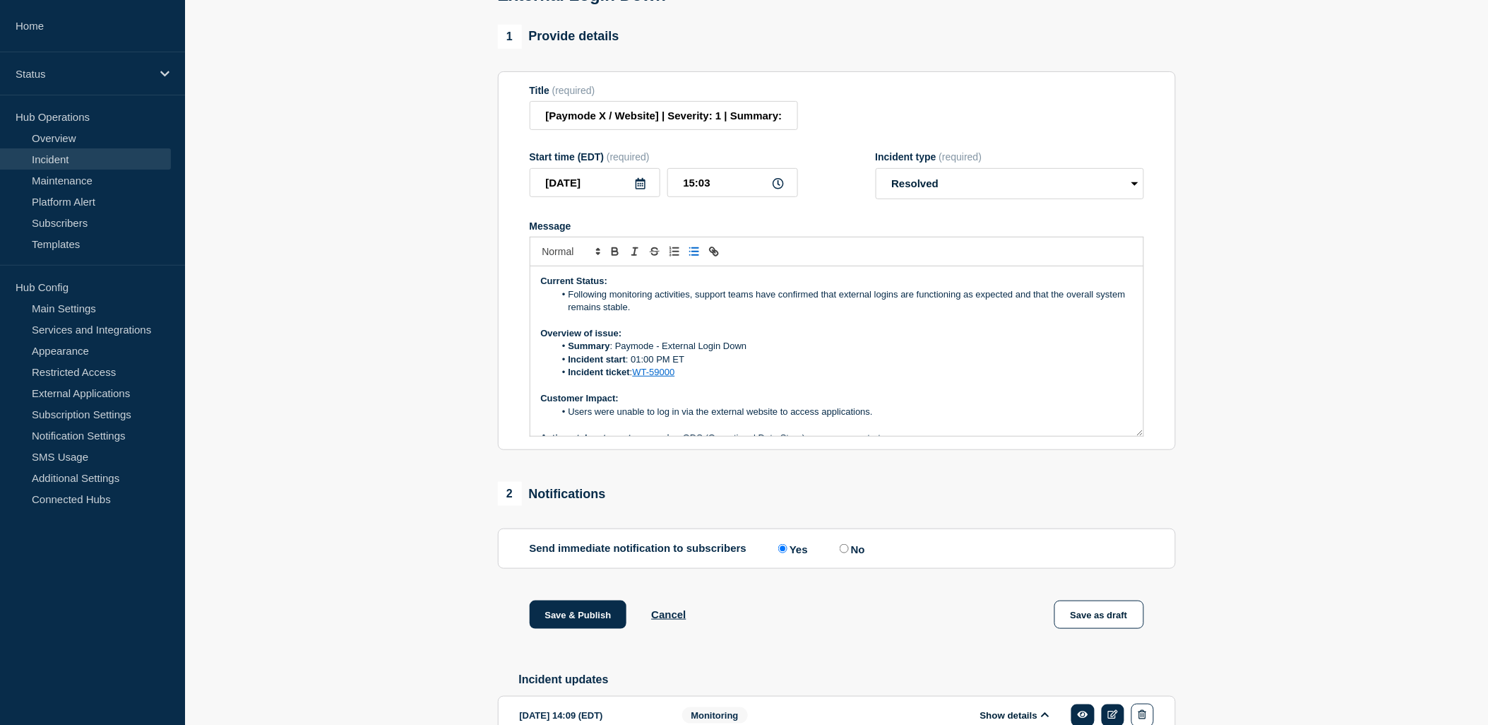
click at [692, 314] on li "Following monitoring activities, support teams have confirmed that external log…" at bounding box center [843, 301] width 578 height 26
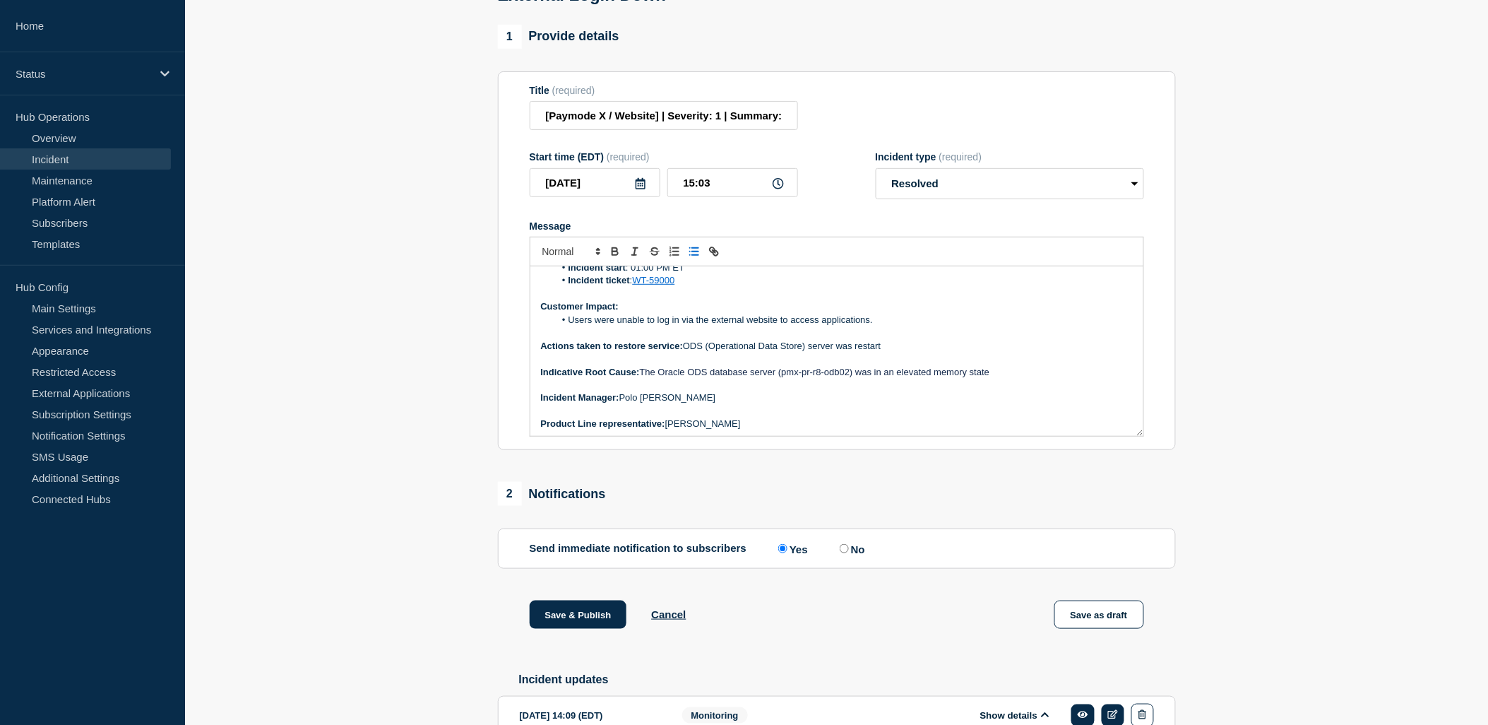
scroll to position [95, 0]
click at [893, 350] on p "Actions taken to restore service: ODS (Operational Data Store) server was resta…" at bounding box center [837, 343] width 592 height 13
click at [1004, 376] on p "Indicative Root Cause: The Oracle ODS database server (pmx-pr-r8-odb02) was in …" at bounding box center [837, 369] width 592 height 13
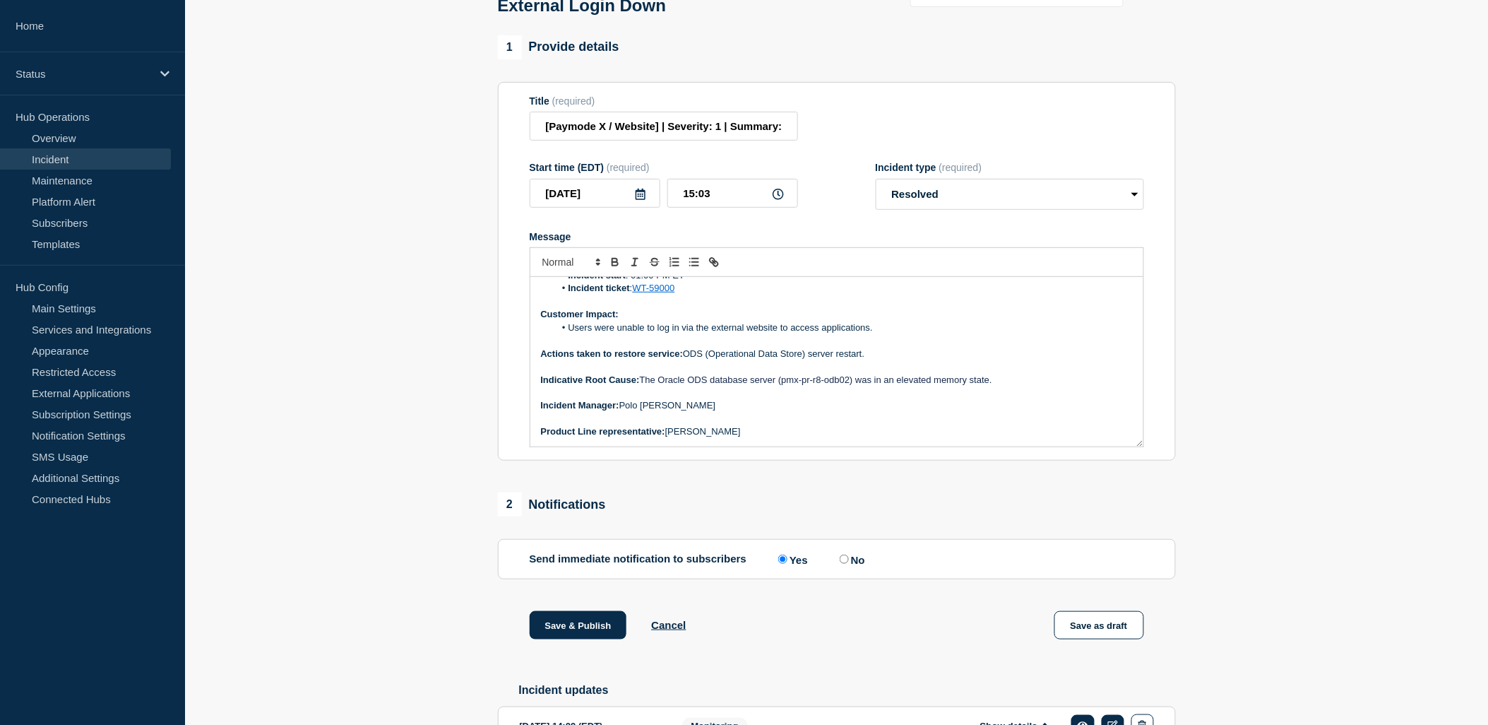
scroll to position [235, 0]
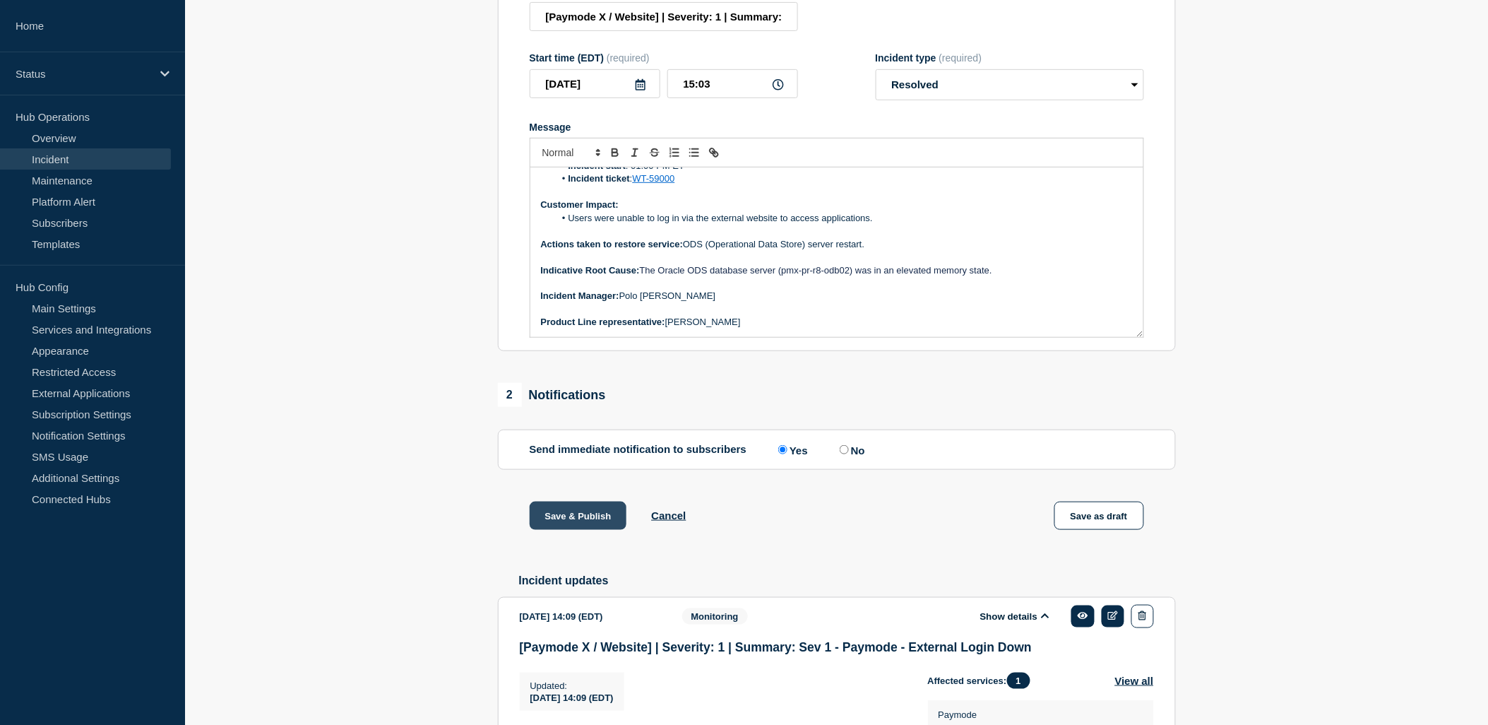
click at [551, 526] on button "Save & Publish" at bounding box center [578, 515] width 97 height 28
